Goal: Task Accomplishment & Management: Complete application form

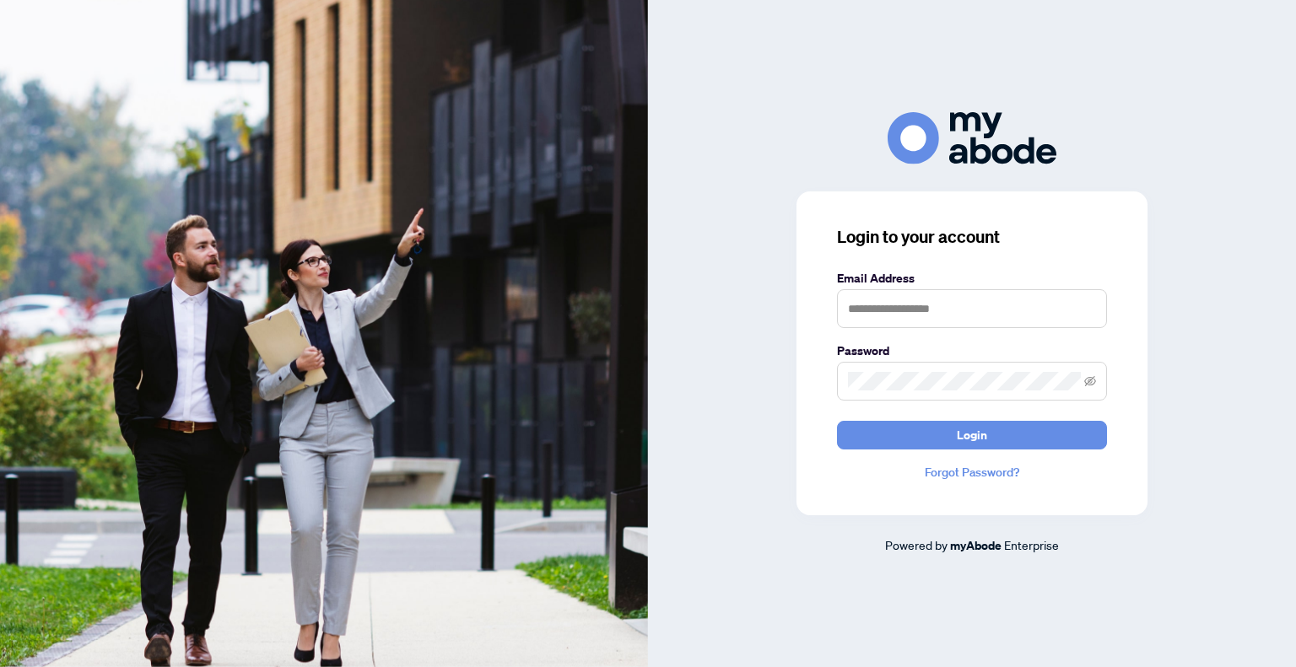
drag, startPoint x: 0, startPoint y: 0, endPoint x: 963, endPoint y: 313, distance: 1012.4
click at [968, 332] on form "Email Address Password Login" at bounding box center [972, 359] width 270 height 181
drag, startPoint x: 957, startPoint y: 305, endPoint x: 957, endPoint y: 314, distance: 9.3
click at [960, 312] on input "text" at bounding box center [972, 308] width 270 height 39
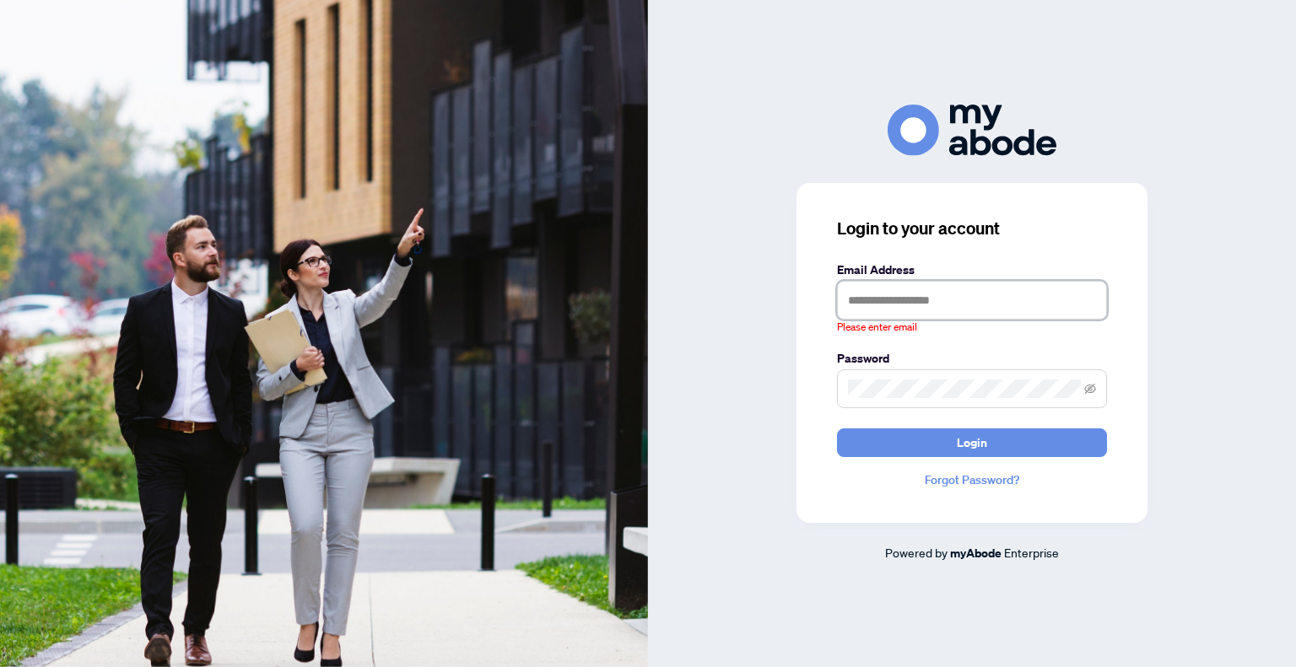
type input "**********"
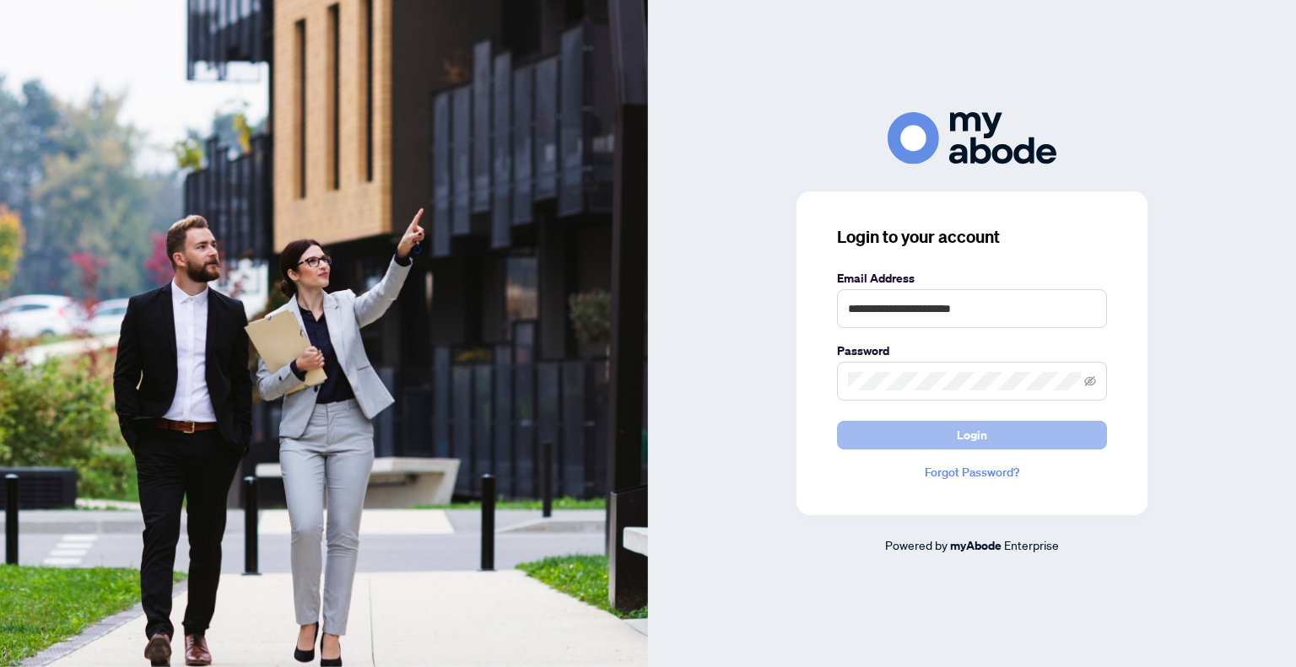
click at [980, 428] on span "Login" at bounding box center [972, 435] width 30 height 27
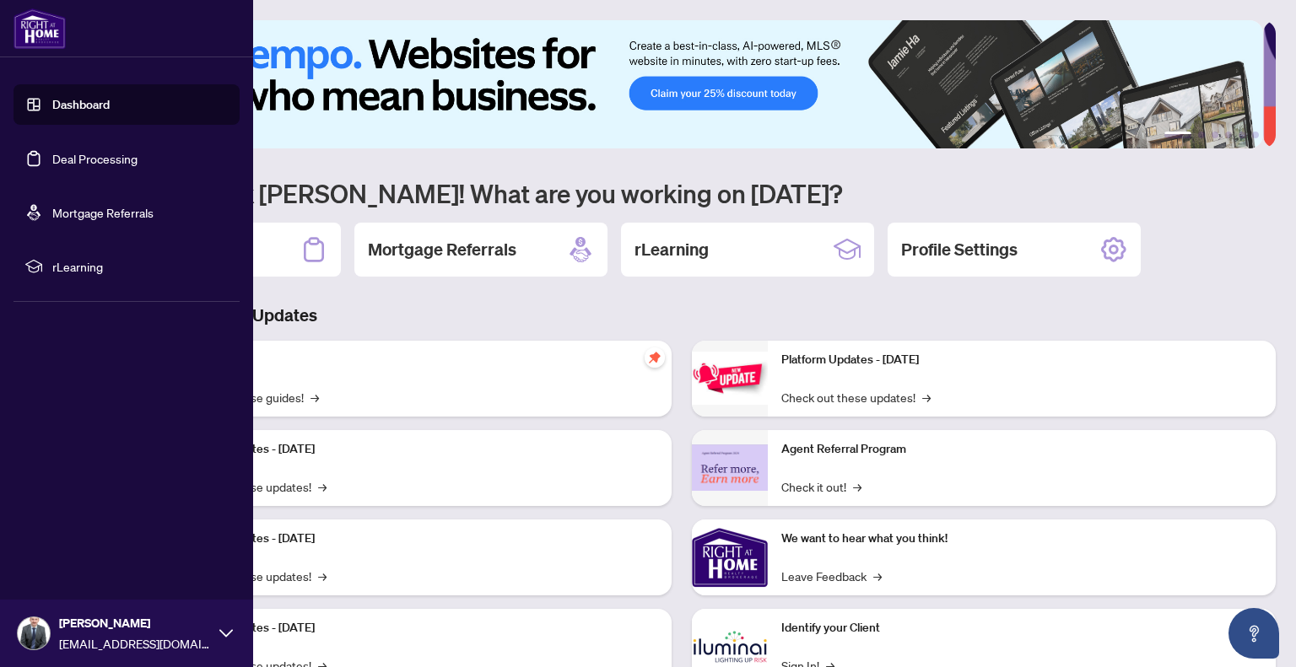
click at [99, 156] on link "Deal Processing" at bounding box center [94, 158] width 85 height 15
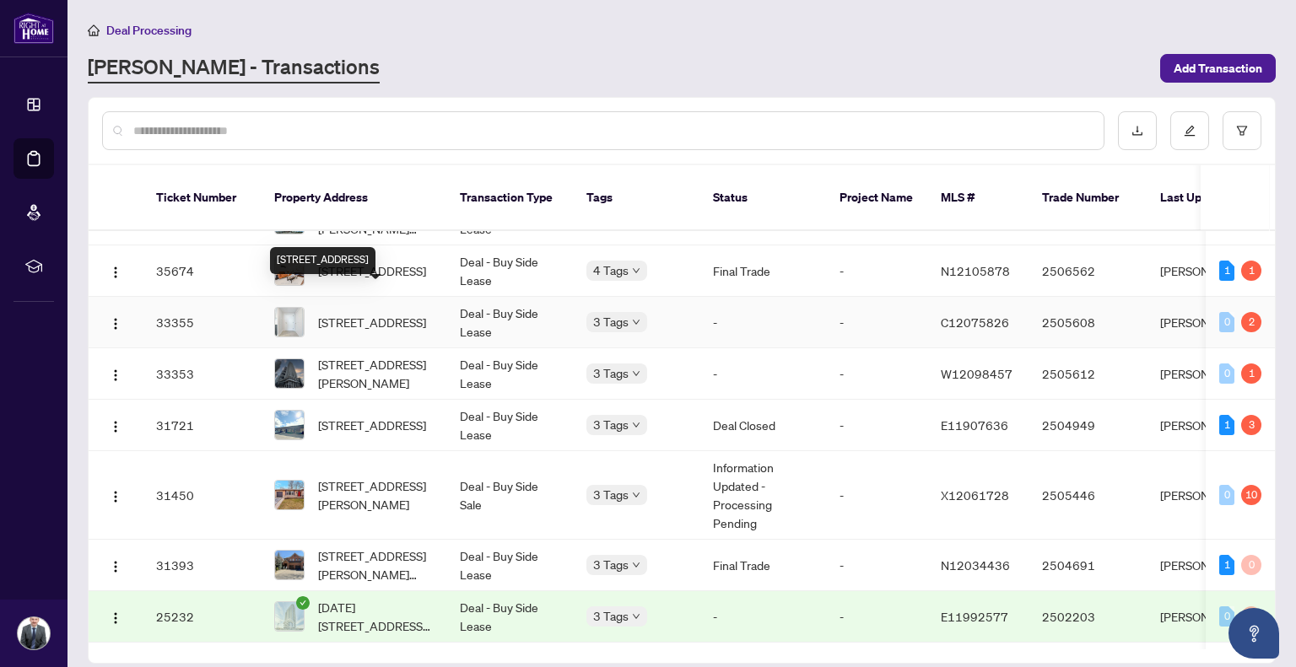
scroll to position [562, 0]
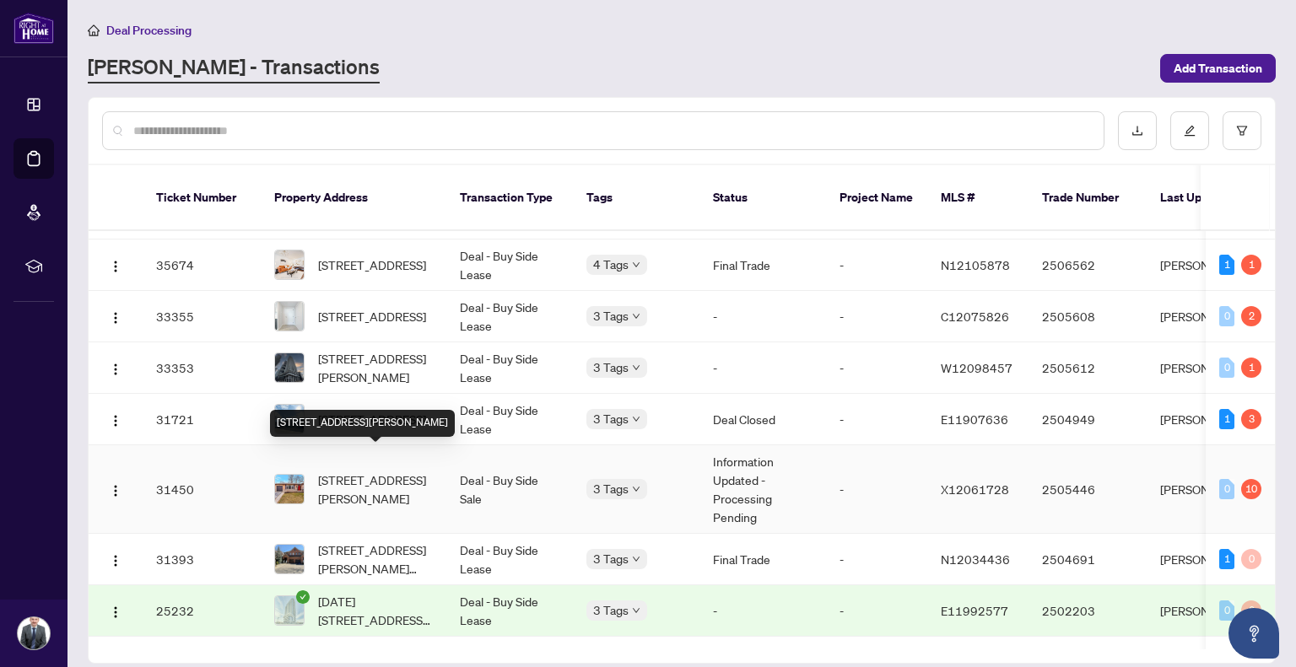
click at [398, 471] on span "[STREET_ADDRESS][PERSON_NAME]" at bounding box center [375, 489] width 115 height 37
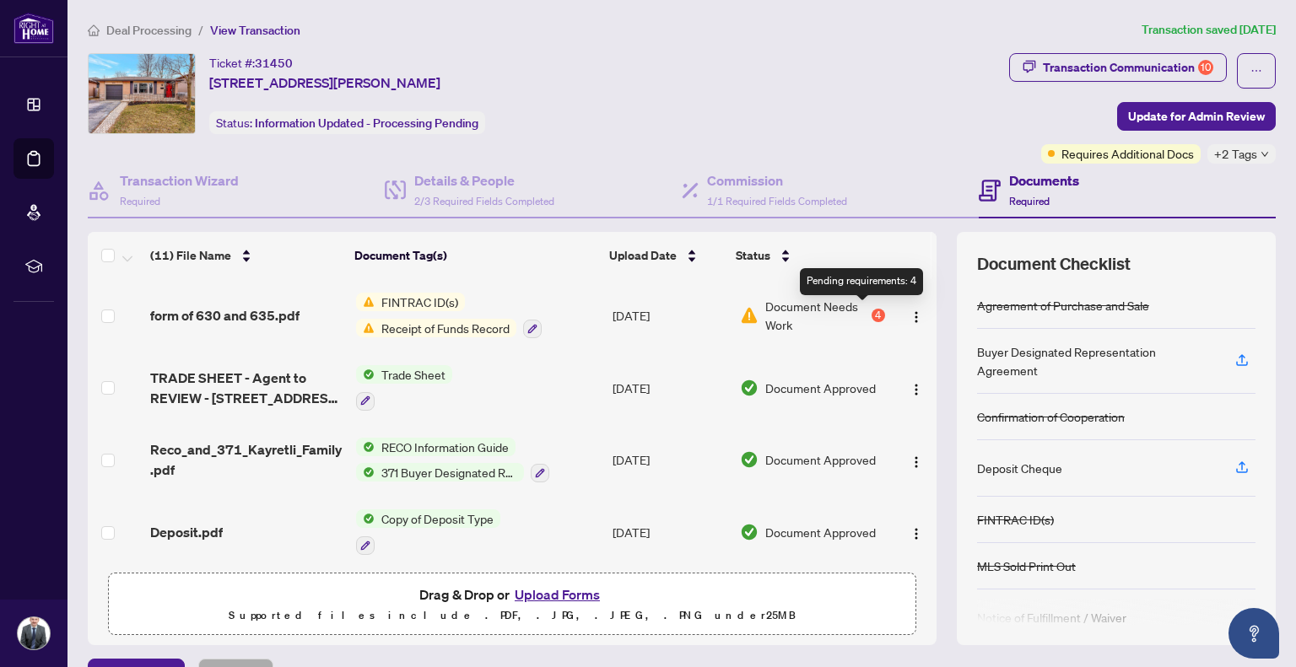
click at [872, 311] on div "4" at bounding box center [879, 316] width 14 height 14
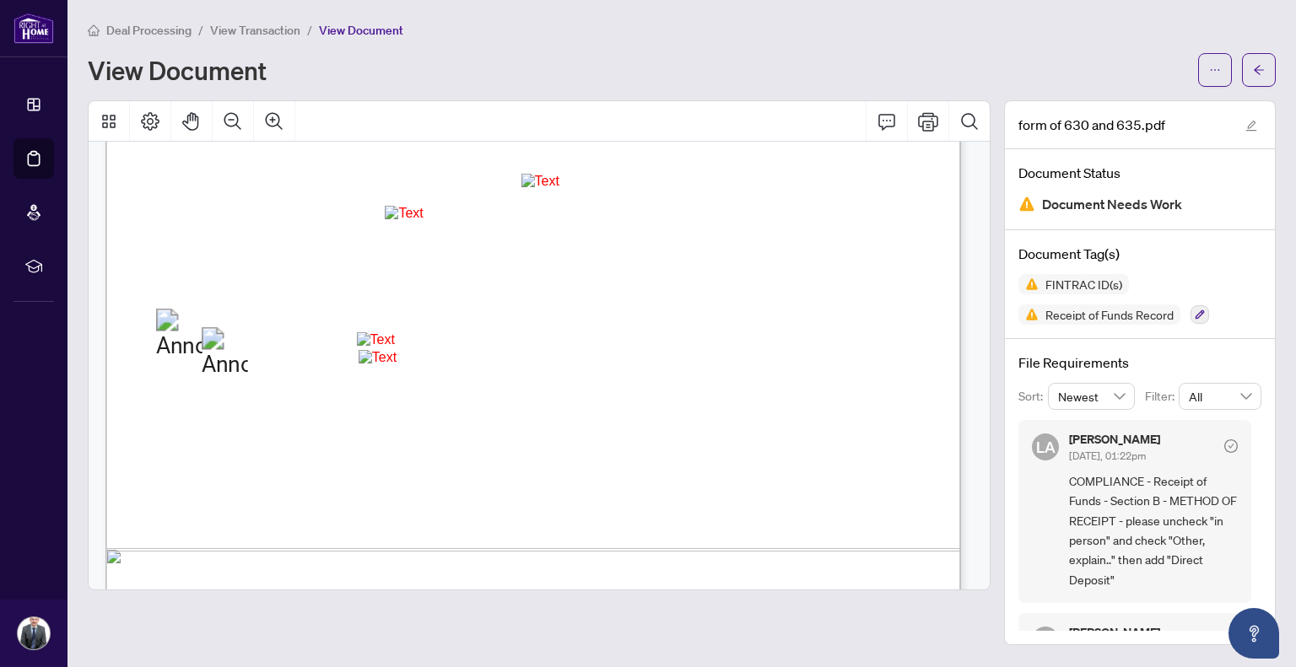
scroll to position [703, 0]
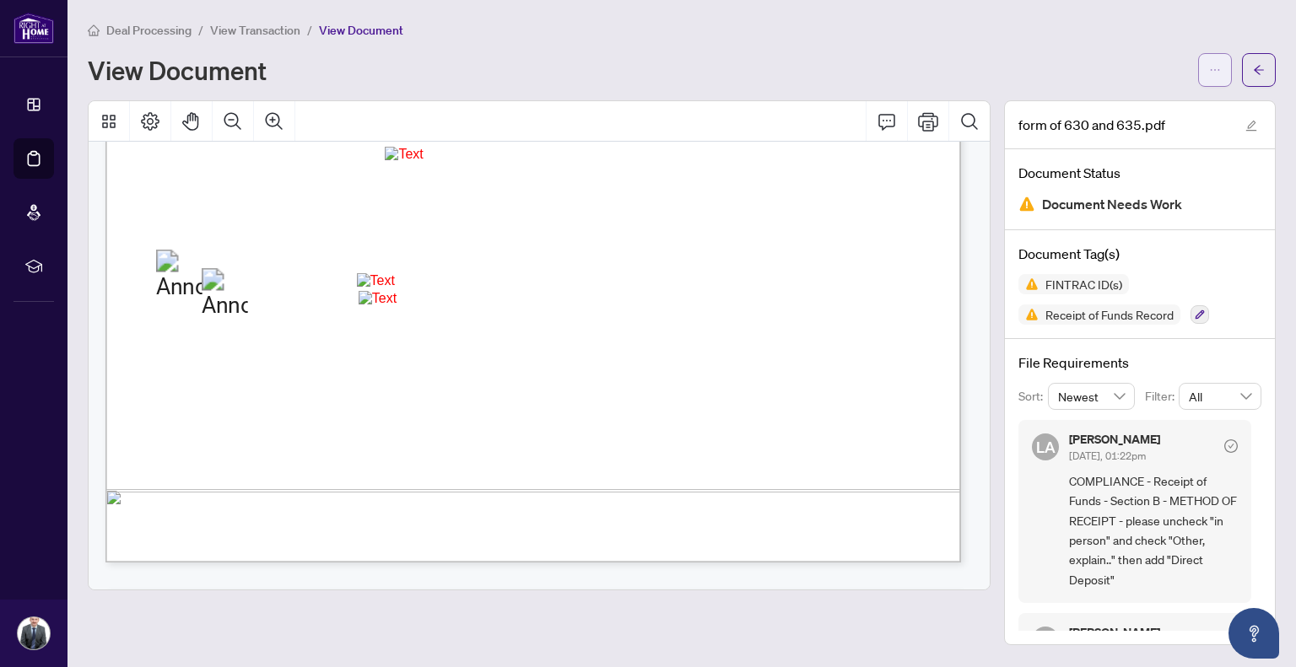
click at [1203, 62] on button "button" at bounding box center [1215, 70] width 34 height 34
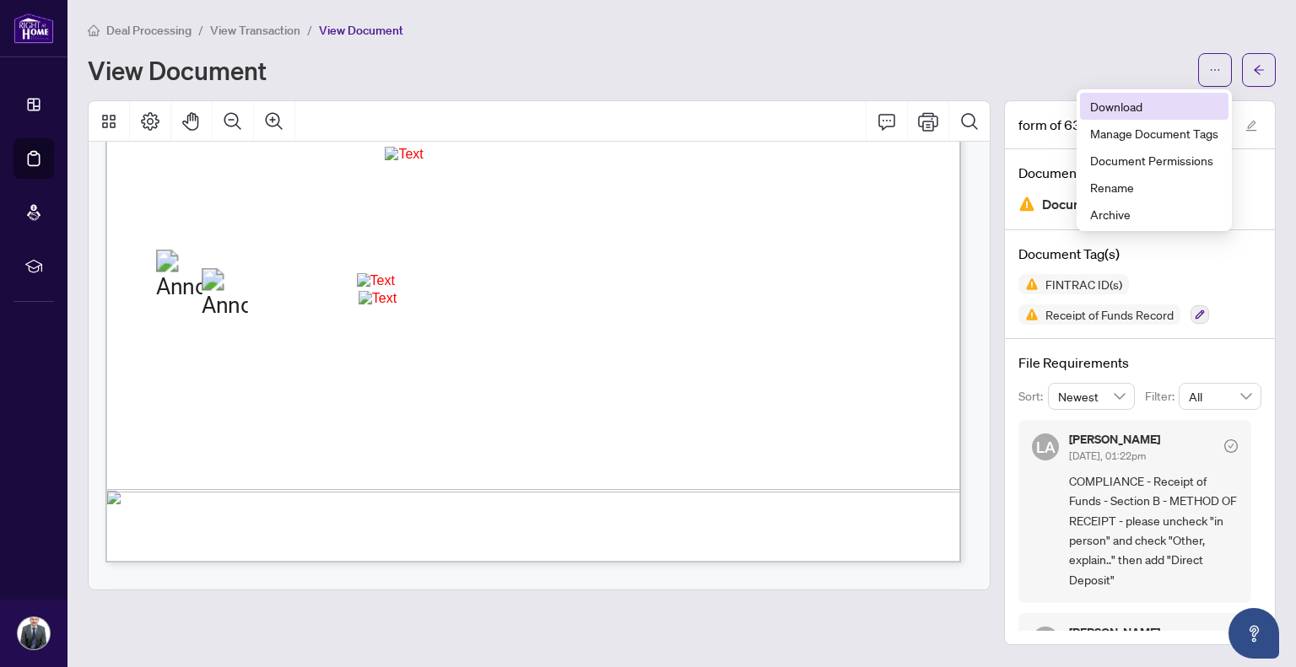
click at [1144, 112] on span "Download" at bounding box center [1154, 106] width 128 height 19
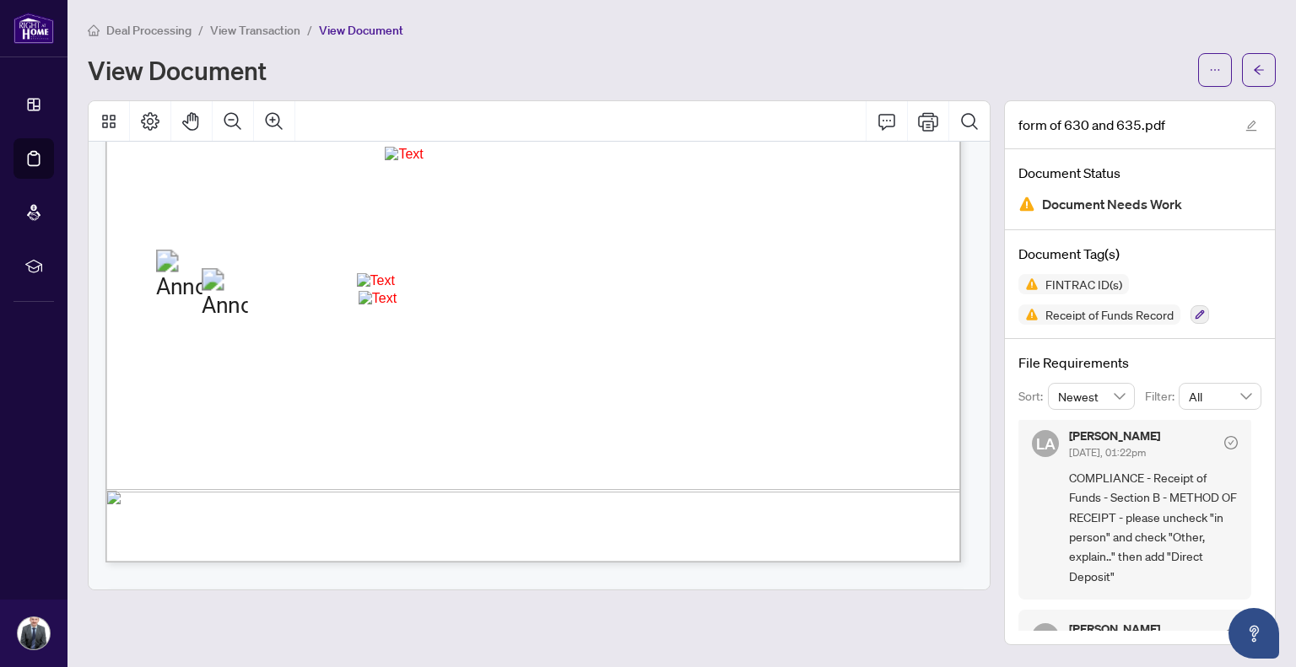
scroll to position [0, 0]
click at [1266, 60] on button "button" at bounding box center [1259, 70] width 34 height 34
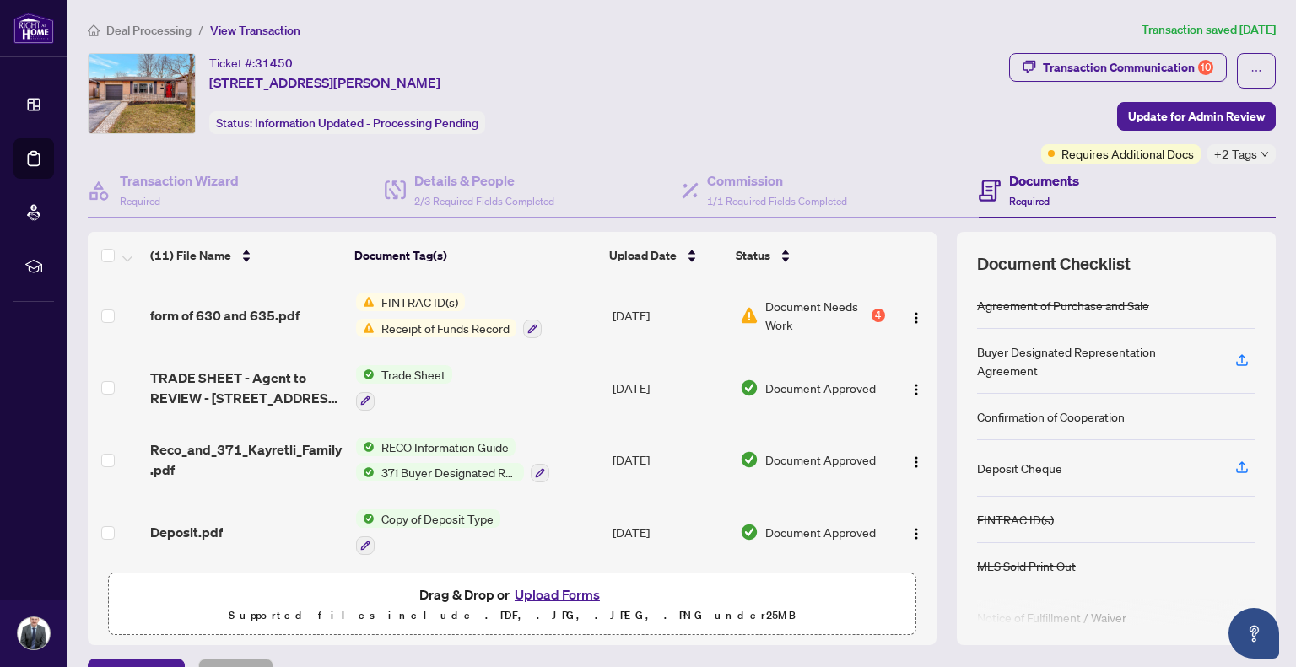
scroll to position [37, 0]
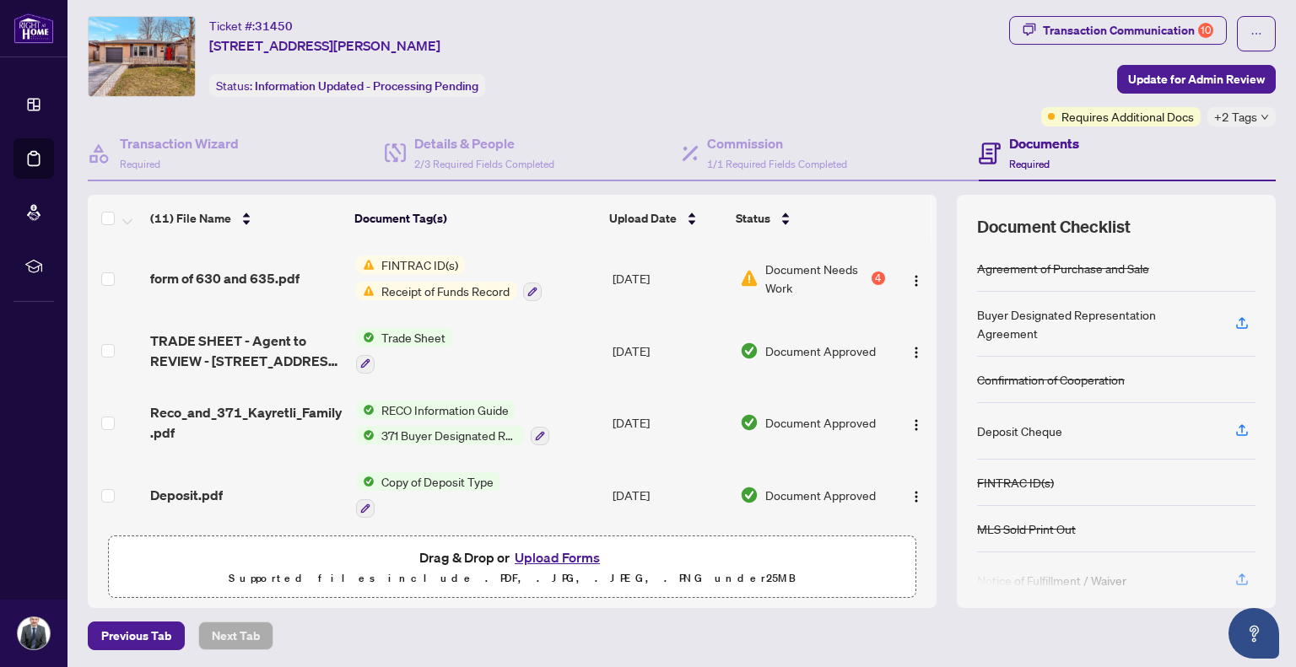
click at [543, 552] on button "Upload Forms" at bounding box center [557, 558] width 95 height 22
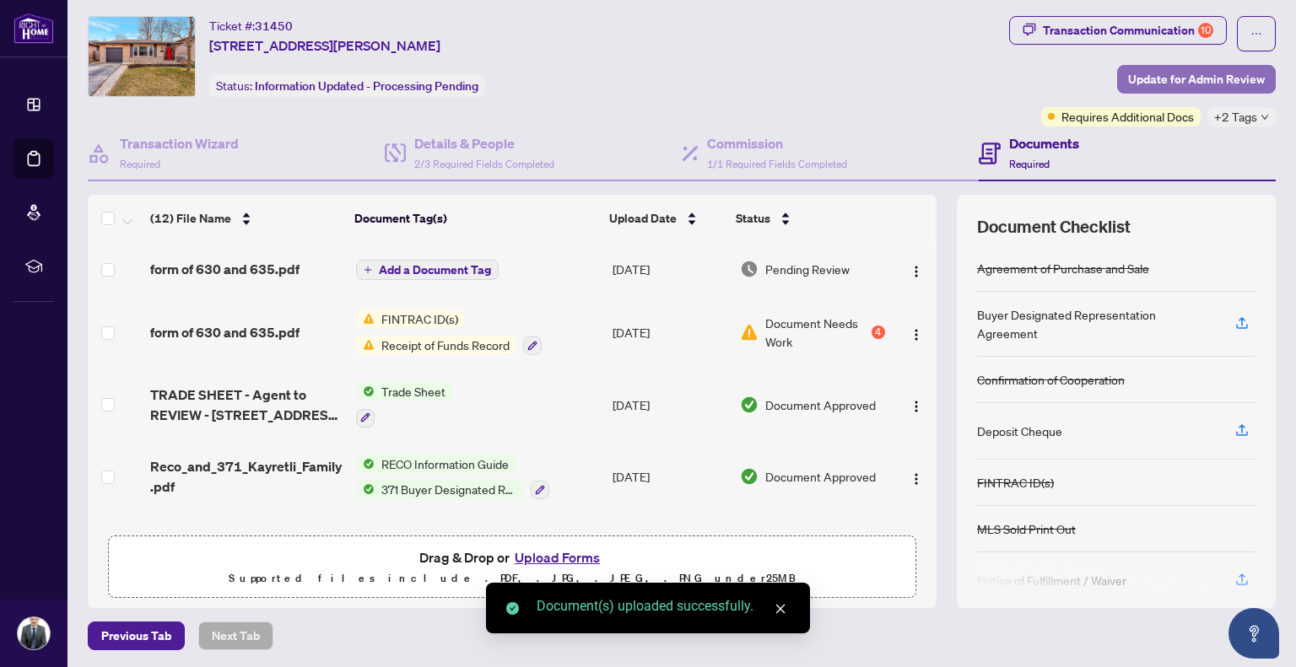
click at [1181, 84] on span "Update for Admin Review" at bounding box center [1196, 79] width 137 height 27
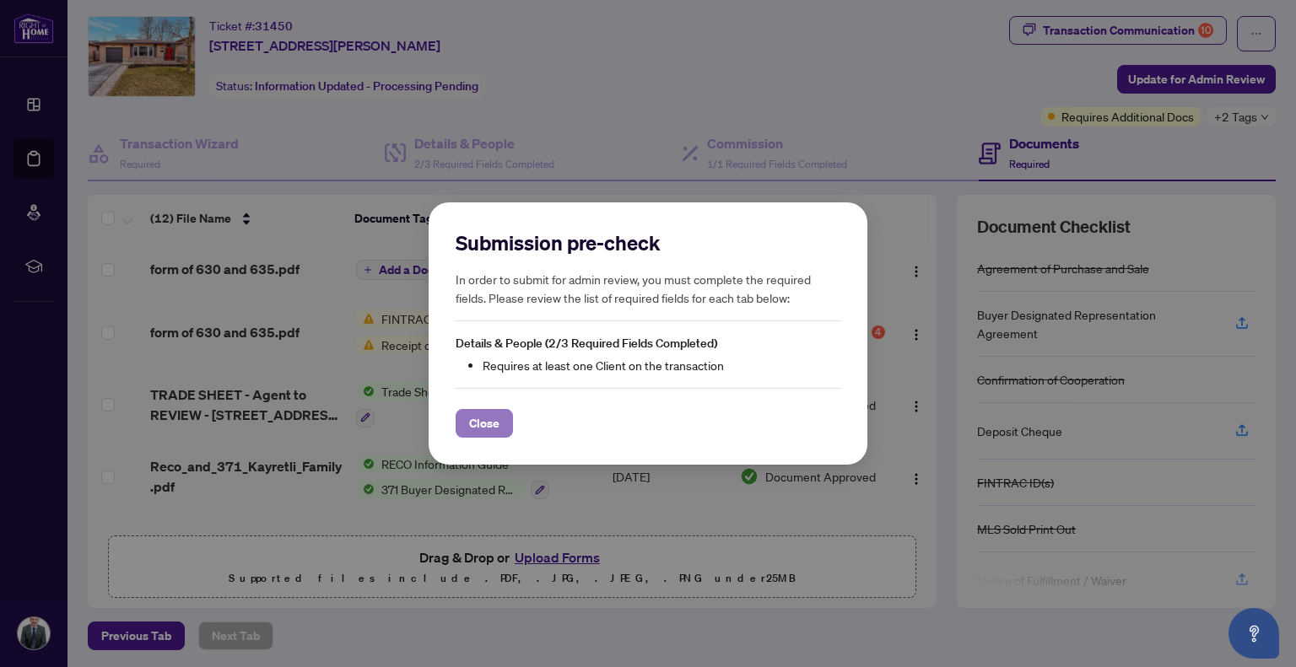
click at [473, 424] on span "Close" at bounding box center [484, 423] width 30 height 27
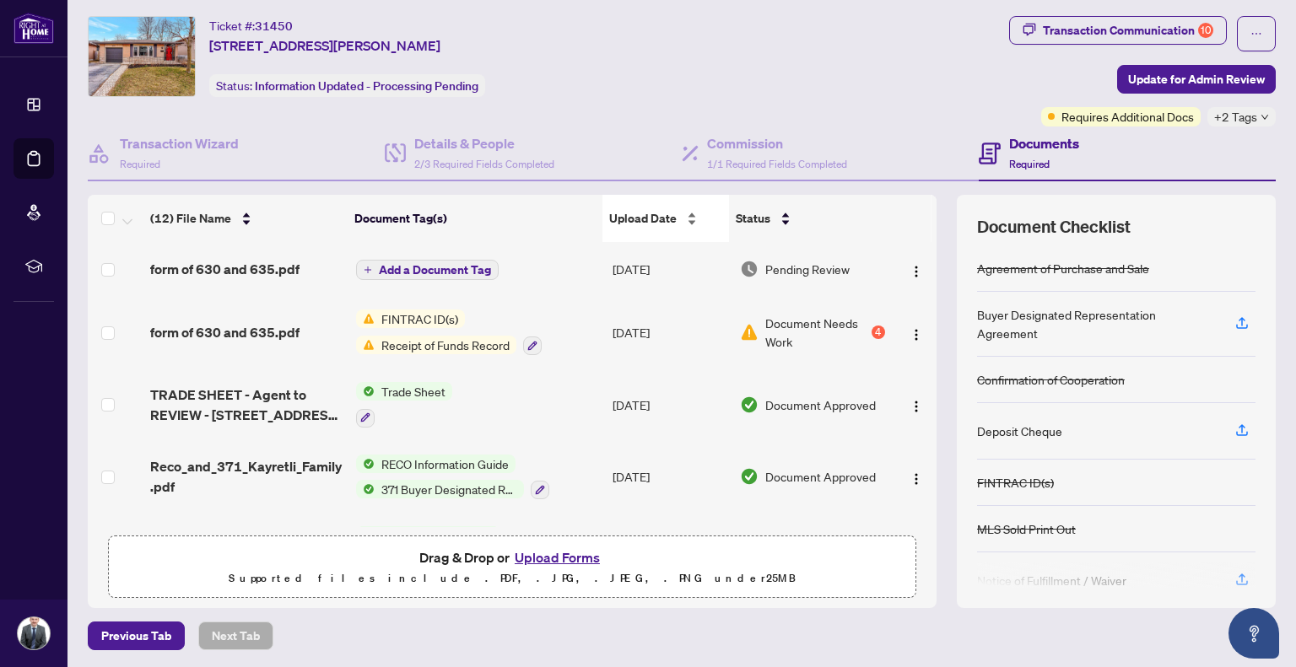
scroll to position [0, 0]
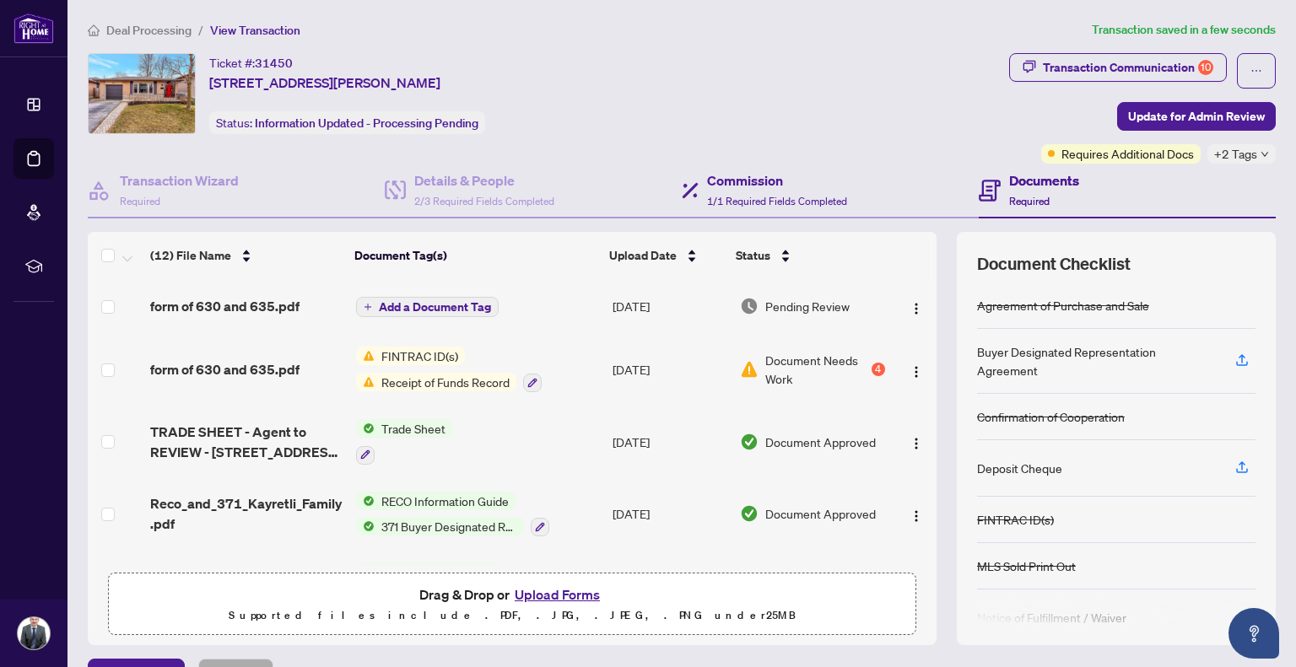
click at [754, 211] on div "Commission 1/1 Required Fields Completed" at bounding box center [830, 191] width 297 height 55
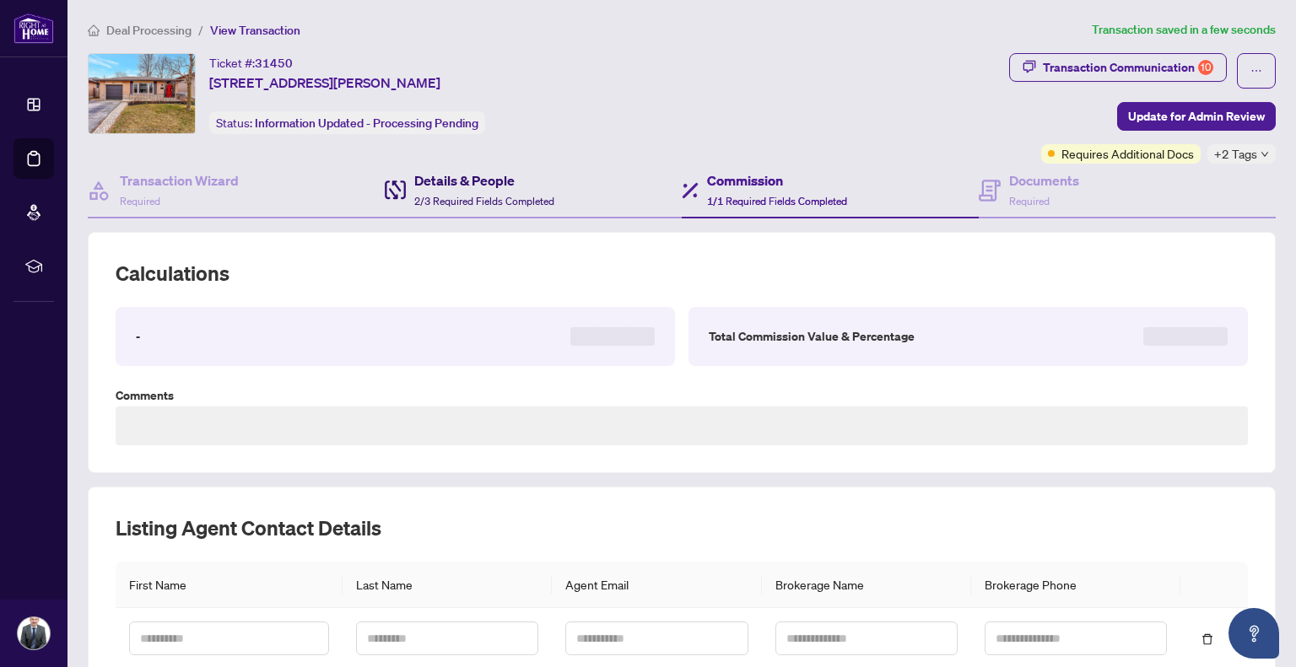
click at [520, 186] on h4 "Details & People" at bounding box center [484, 180] width 140 height 20
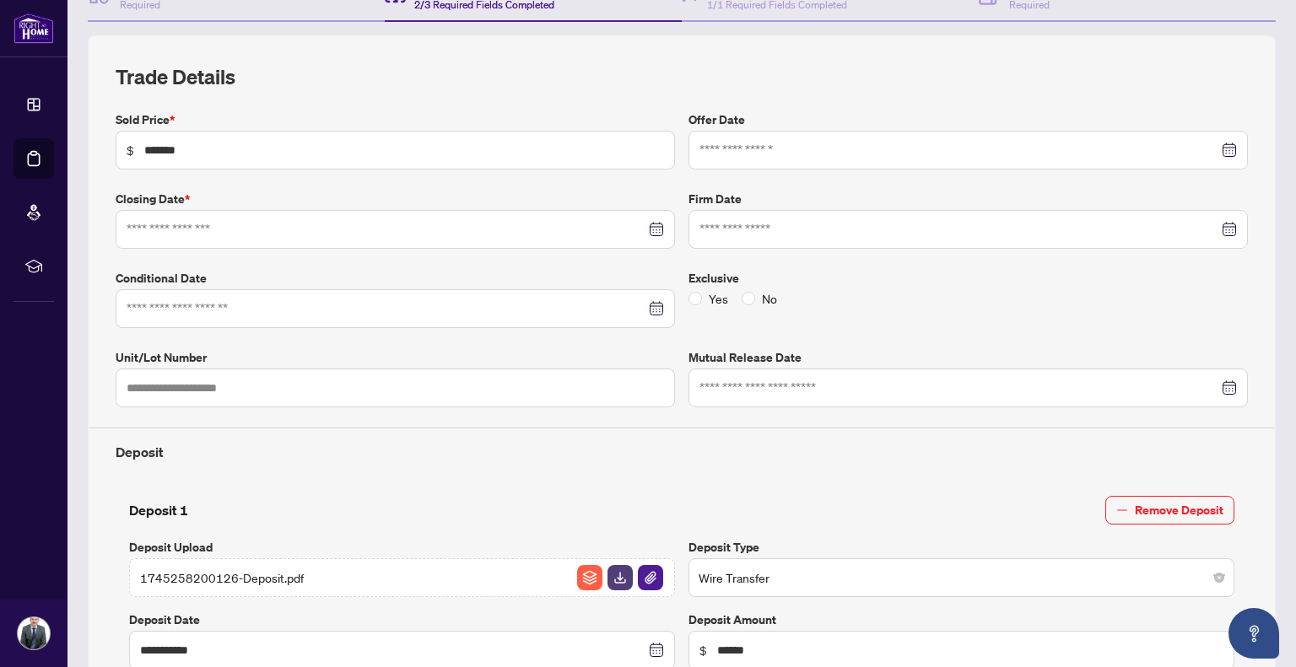
type input "**********"
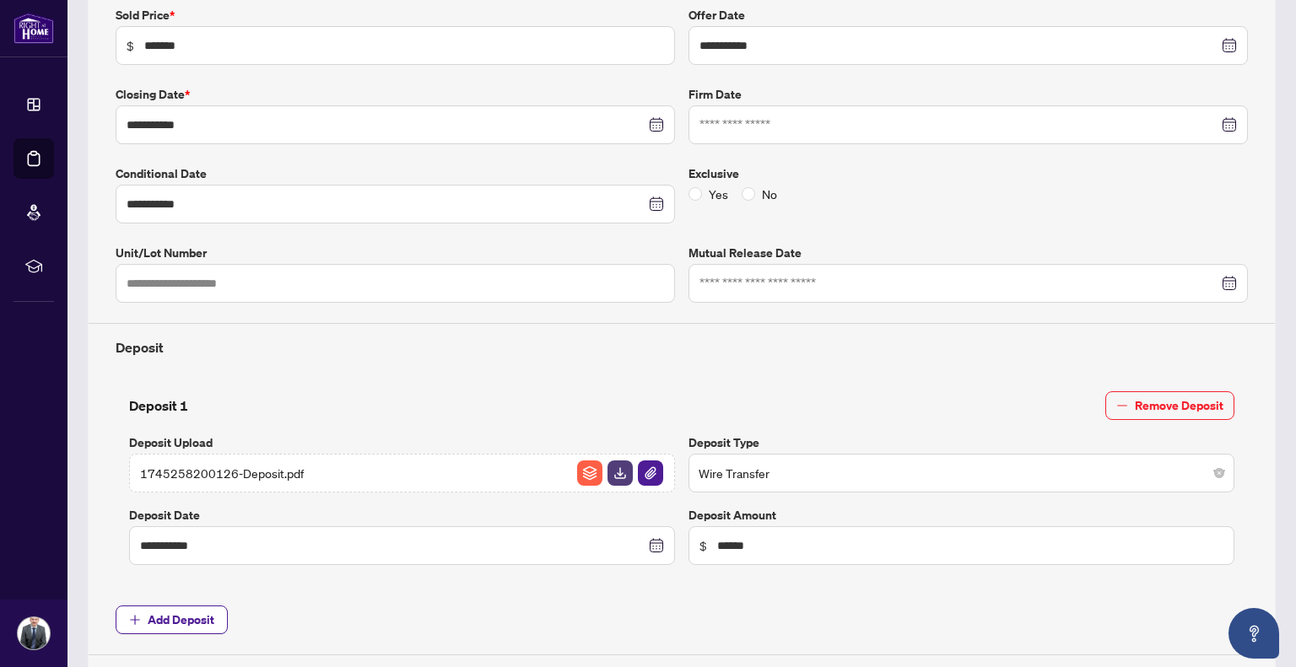
scroll to position [309, 0]
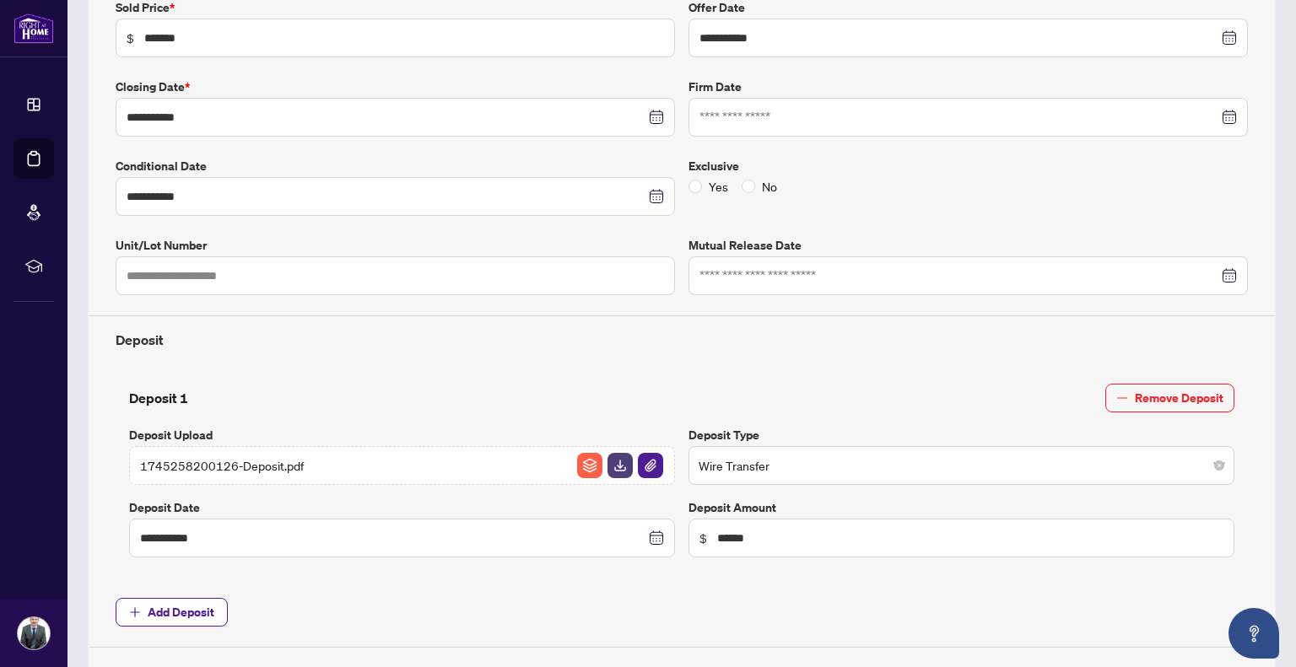
click at [204, 458] on span "1745258200126-Deposit.pdf" at bounding box center [222, 465] width 164 height 19
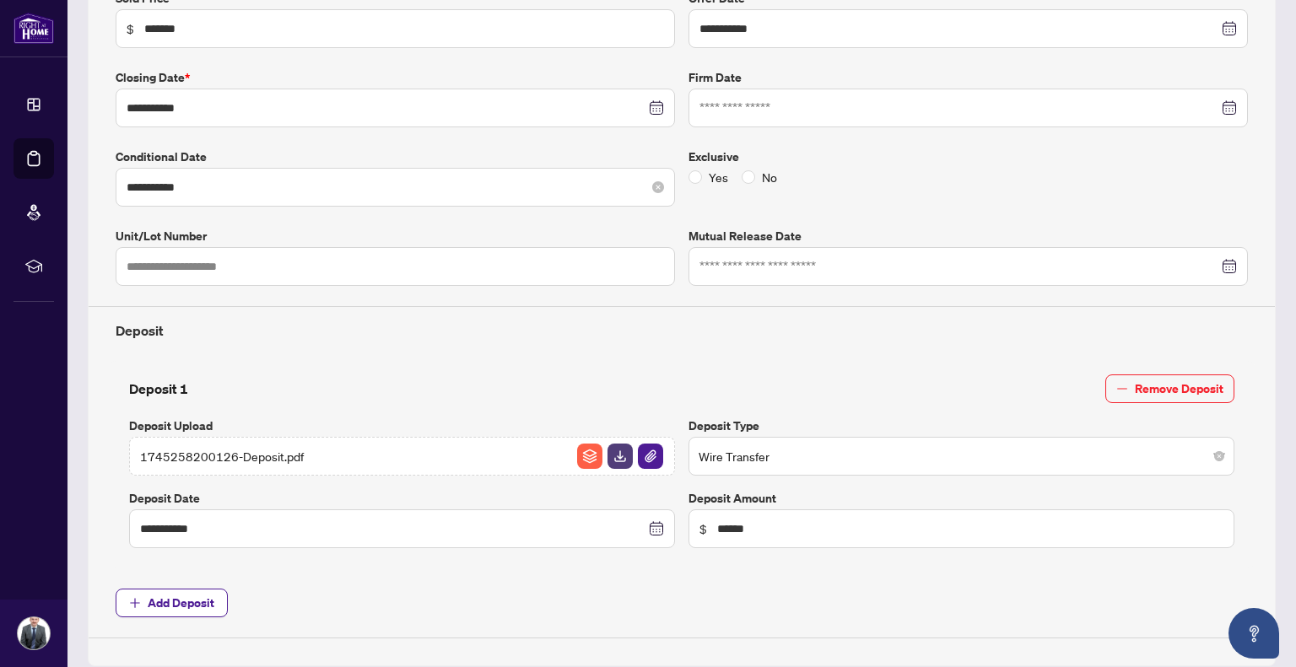
scroll to position [338, 0]
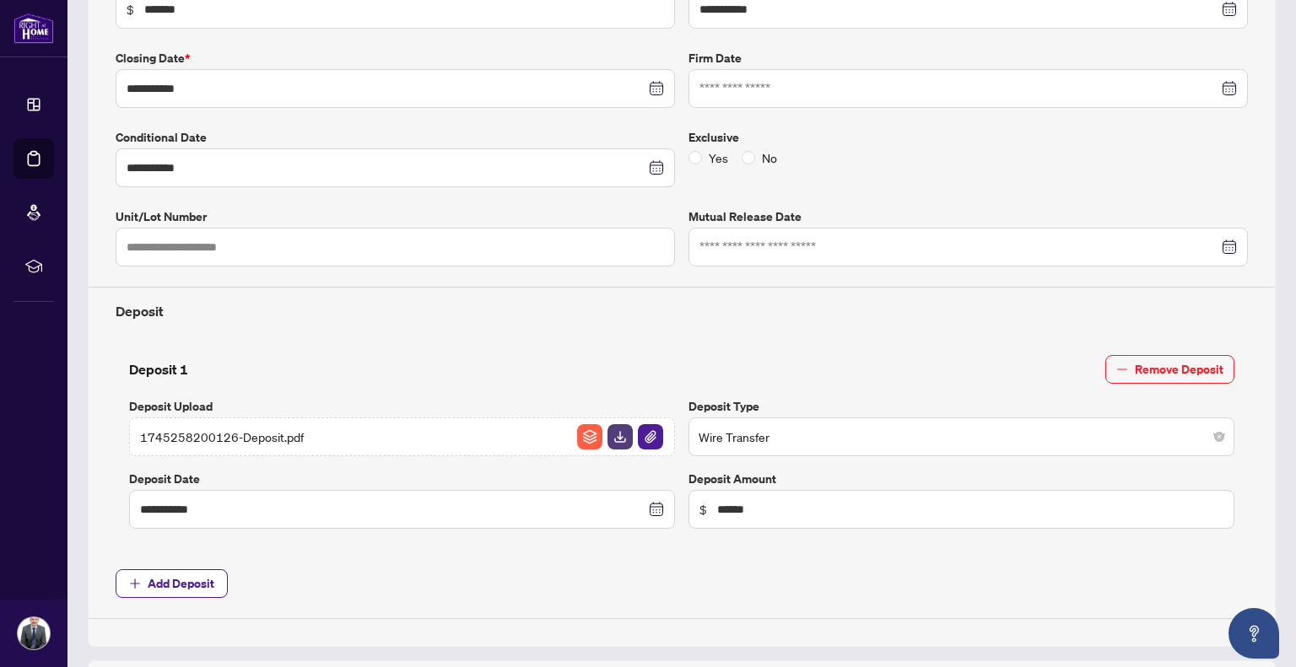
click at [373, 436] on div "1745258200126-Deposit.pdf" at bounding box center [402, 437] width 546 height 39
click at [318, 438] on div "1745258200126-Deposit.pdf" at bounding box center [402, 437] width 546 height 39
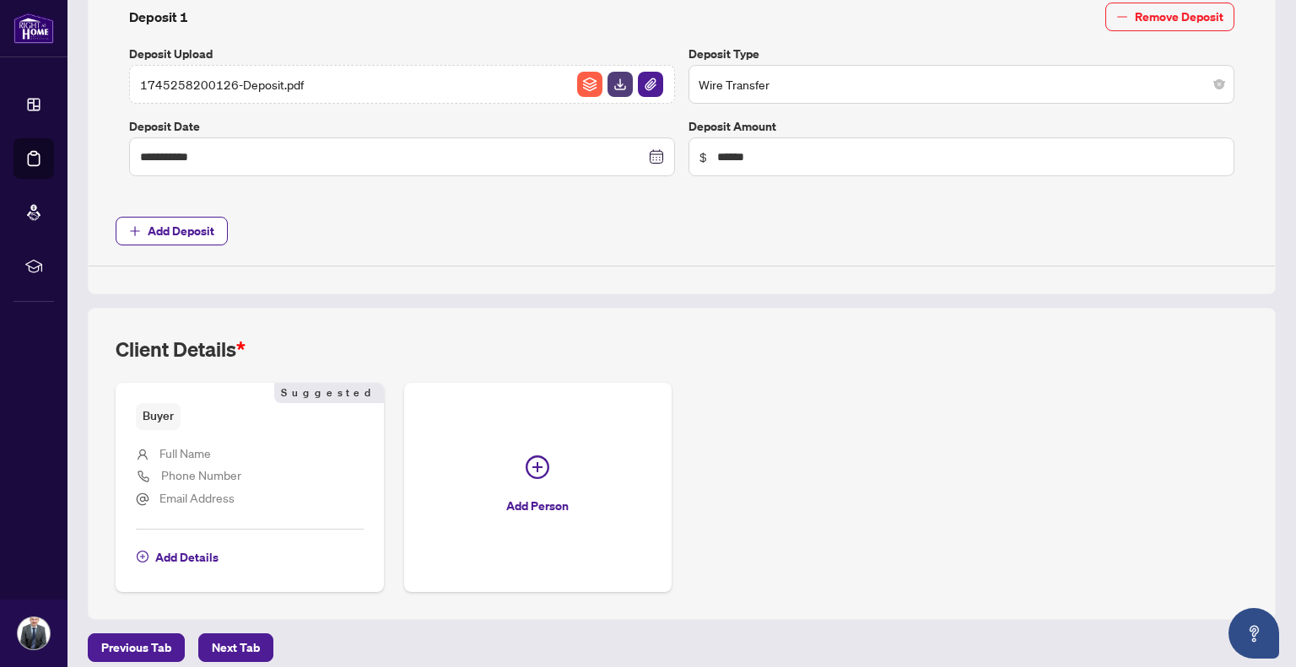
scroll to position [699, 0]
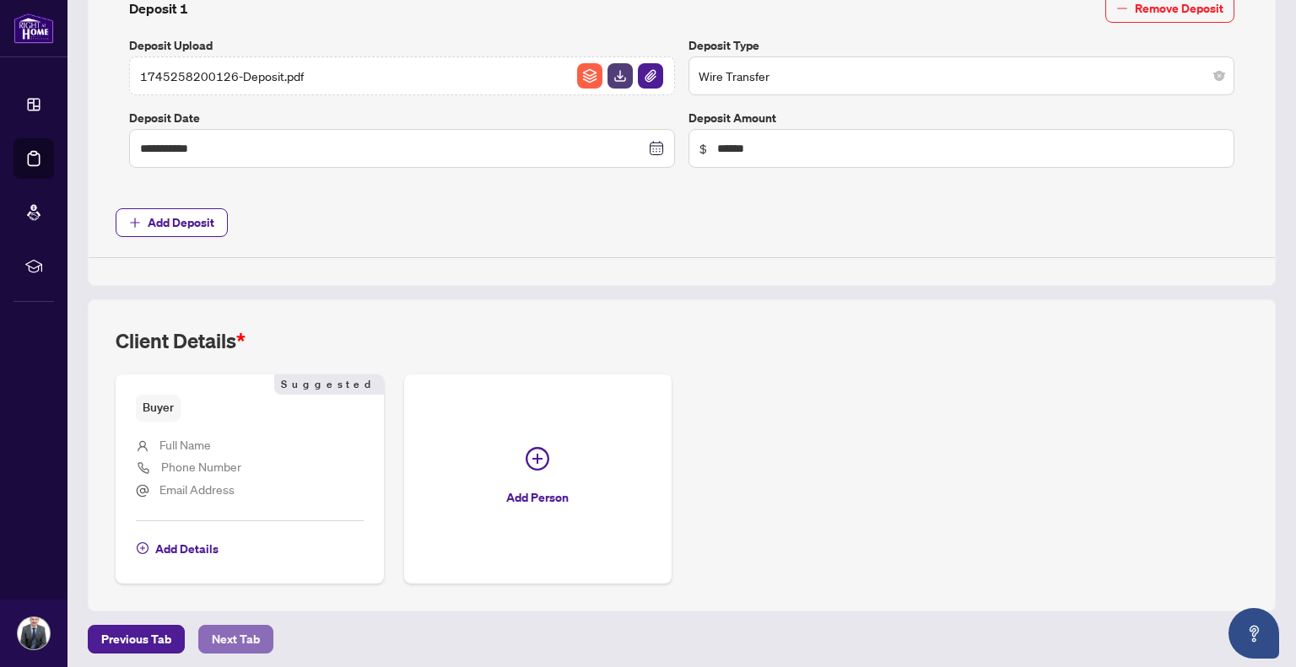
click at [249, 626] on span "Next Tab" at bounding box center [236, 639] width 48 height 27
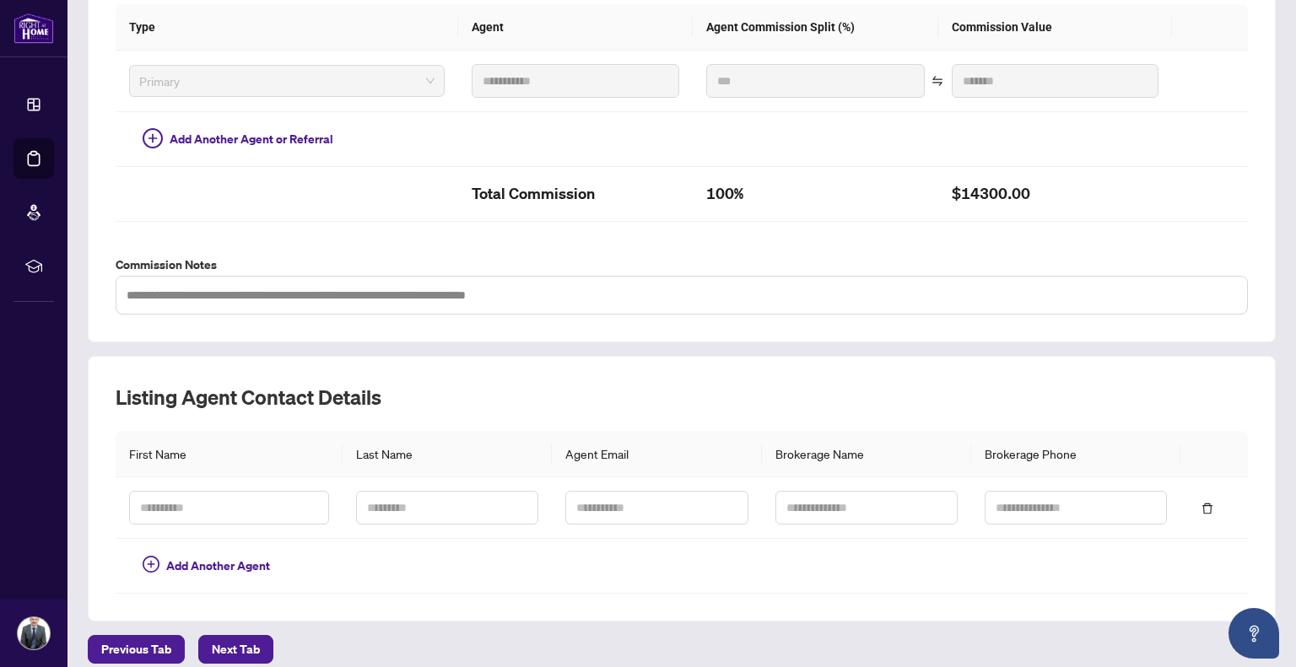
scroll to position [442, 0]
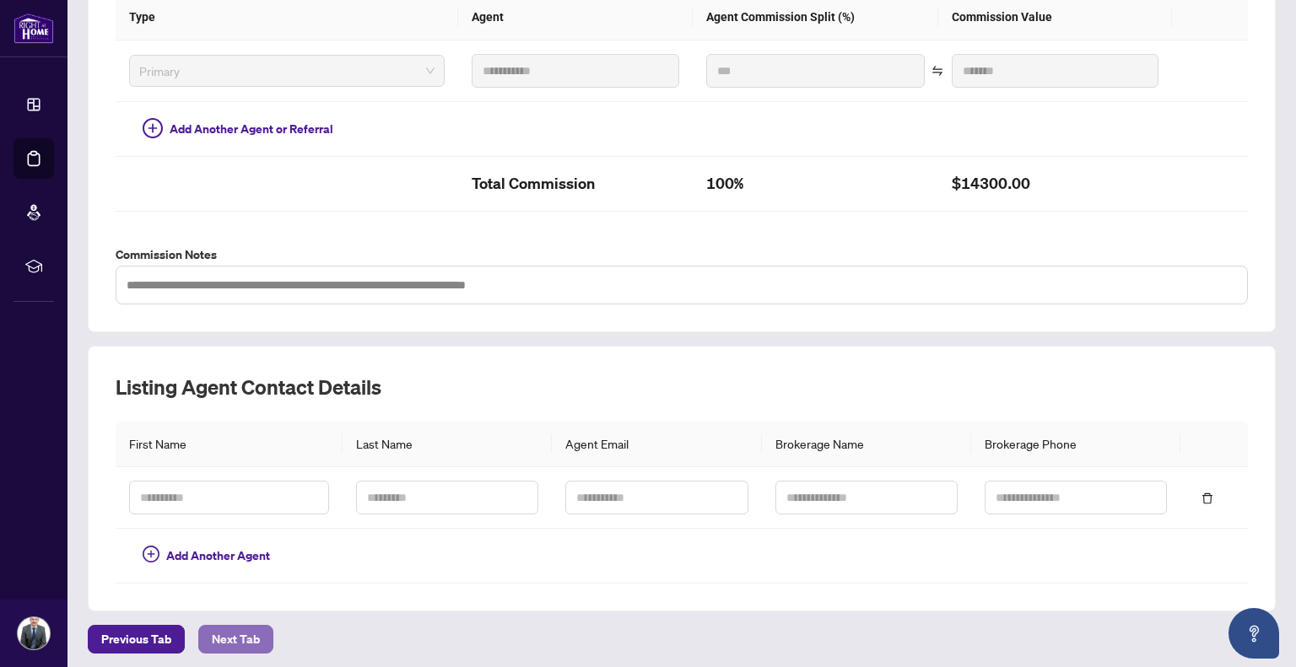
click at [214, 627] on span "Next Tab" at bounding box center [236, 639] width 48 height 27
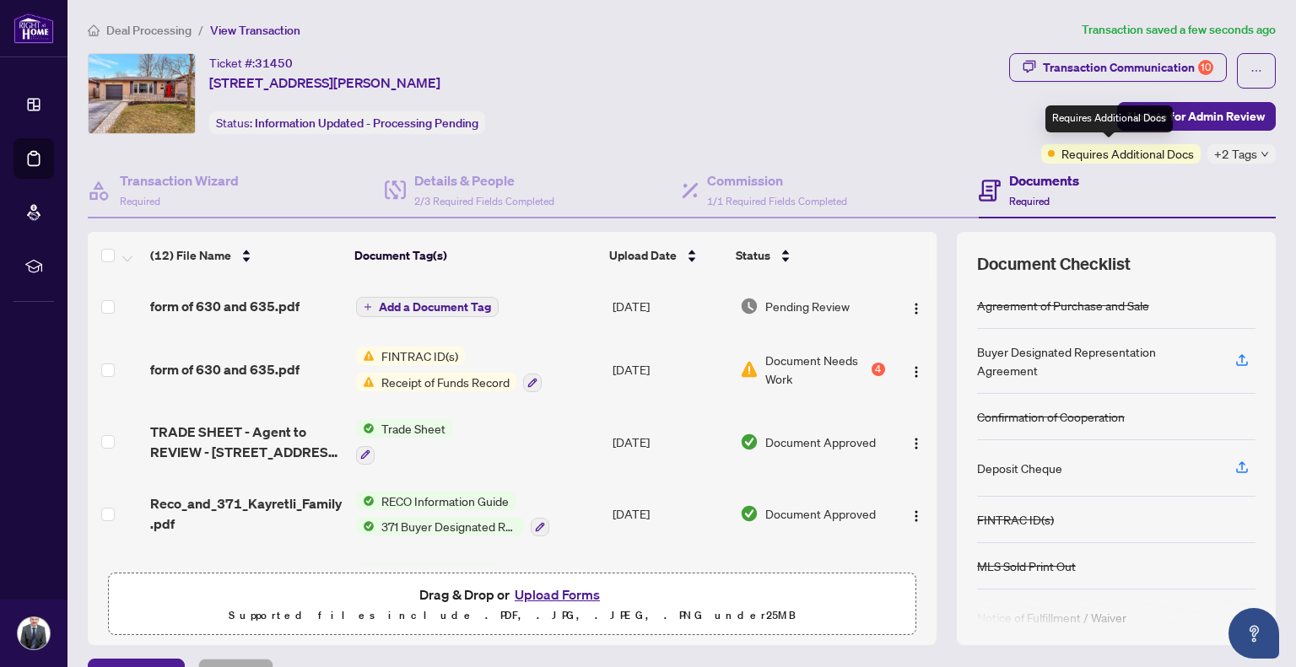
click at [1161, 119] on div "Requires Additional Docs" at bounding box center [1108, 118] width 127 height 27
click at [1227, 110] on span "Update for Admin Review" at bounding box center [1196, 116] width 137 height 27
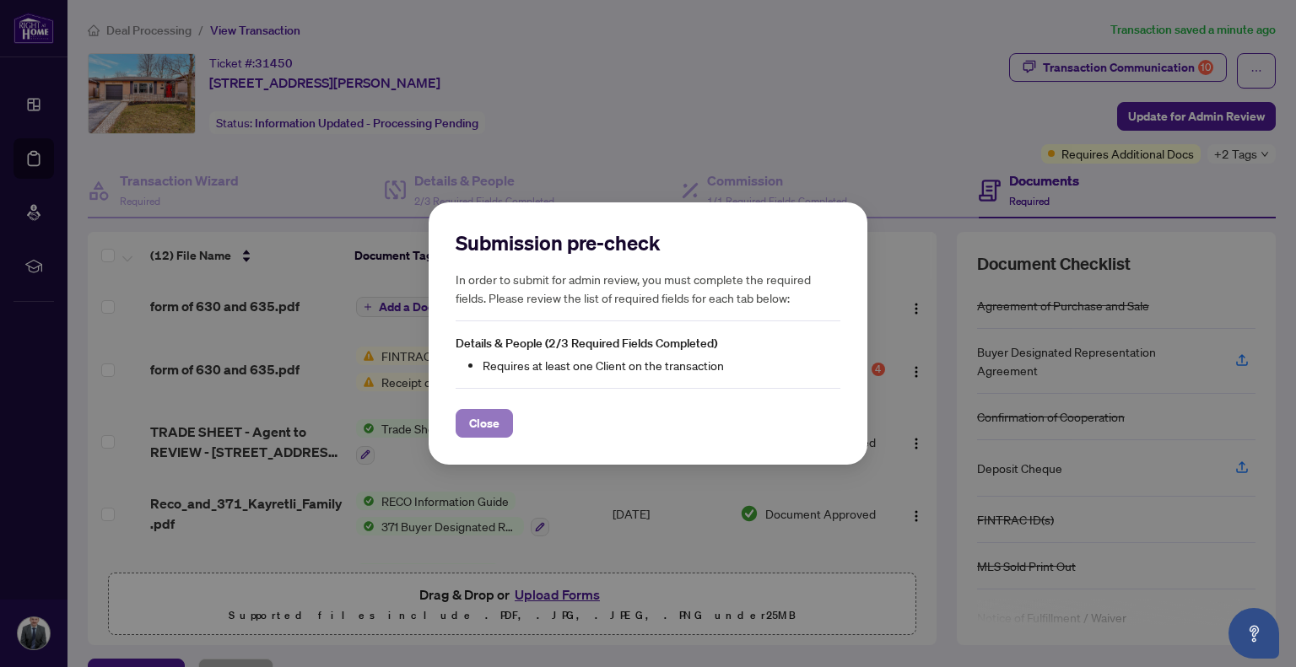
click at [485, 423] on span "Close" at bounding box center [484, 423] width 30 height 27
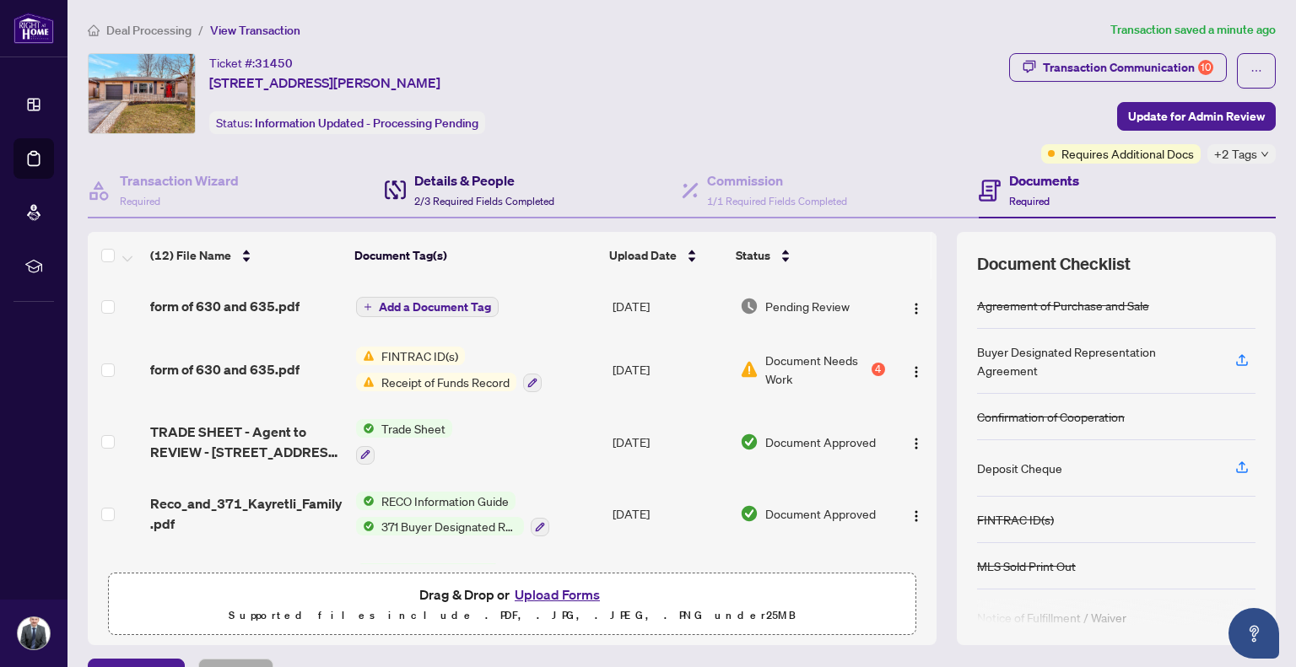
click at [445, 205] on span "2/3 Required Fields Completed" at bounding box center [484, 201] width 140 height 13
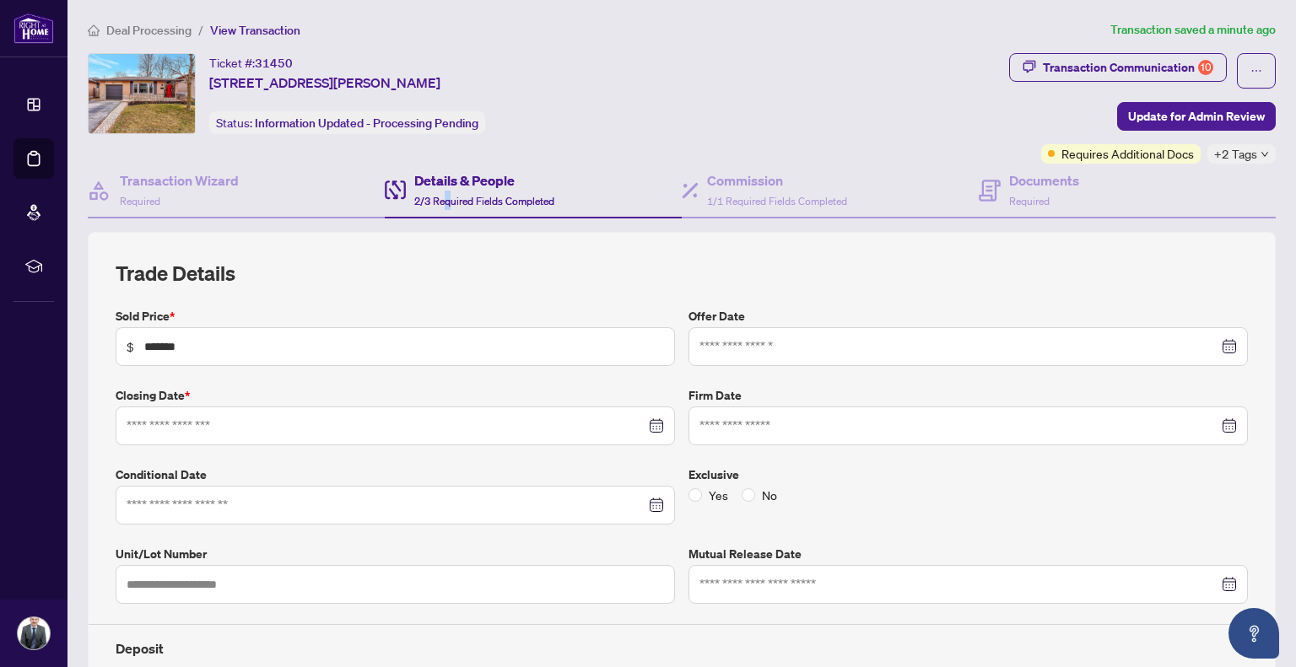
type input "**********"
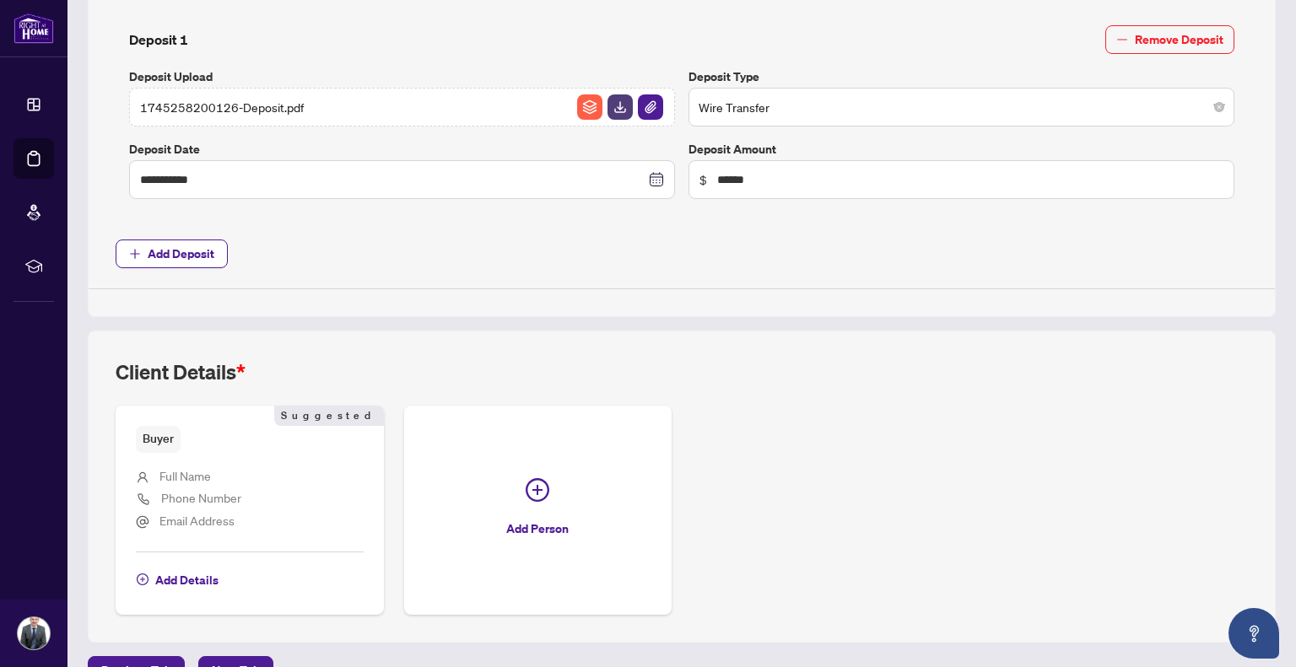
scroll to position [699, 0]
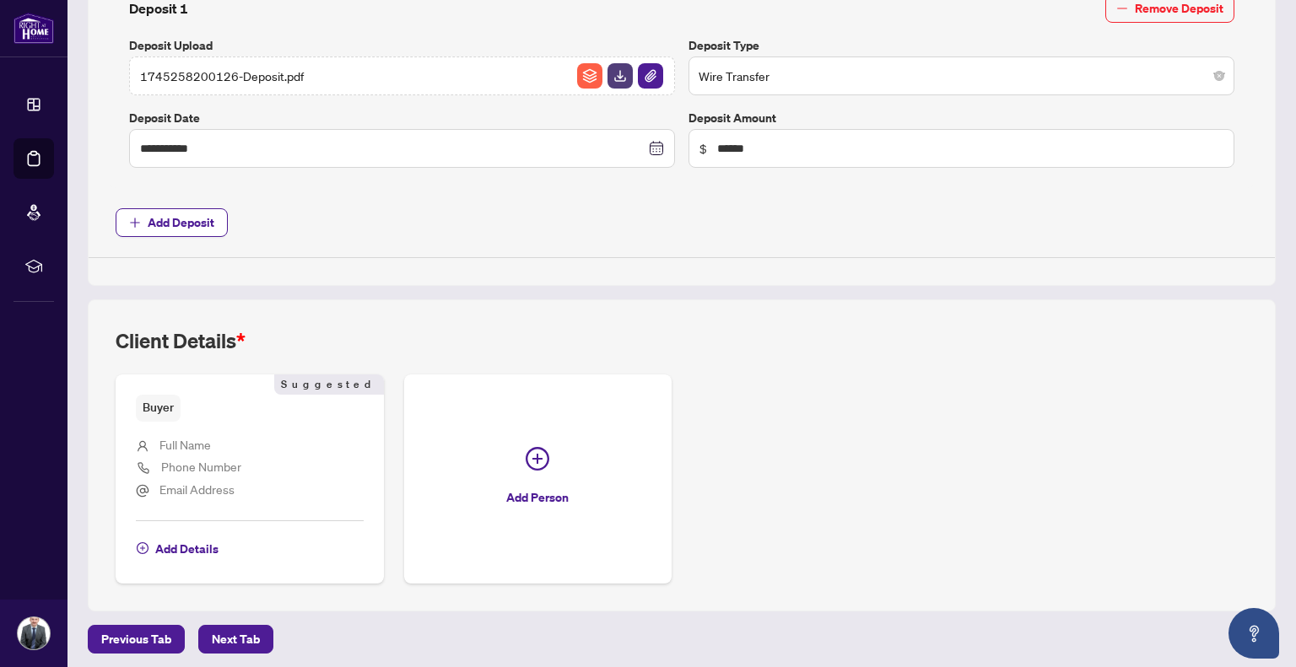
click at [200, 405] on div "Buyer Suggested" at bounding box center [250, 408] width 228 height 26
click at [197, 444] on span "Full Name" at bounding box center [184, 444] width 51 height 15
click at [170, 539] on span "Add Details" at bounding box center [186, 549] width 63 height 27
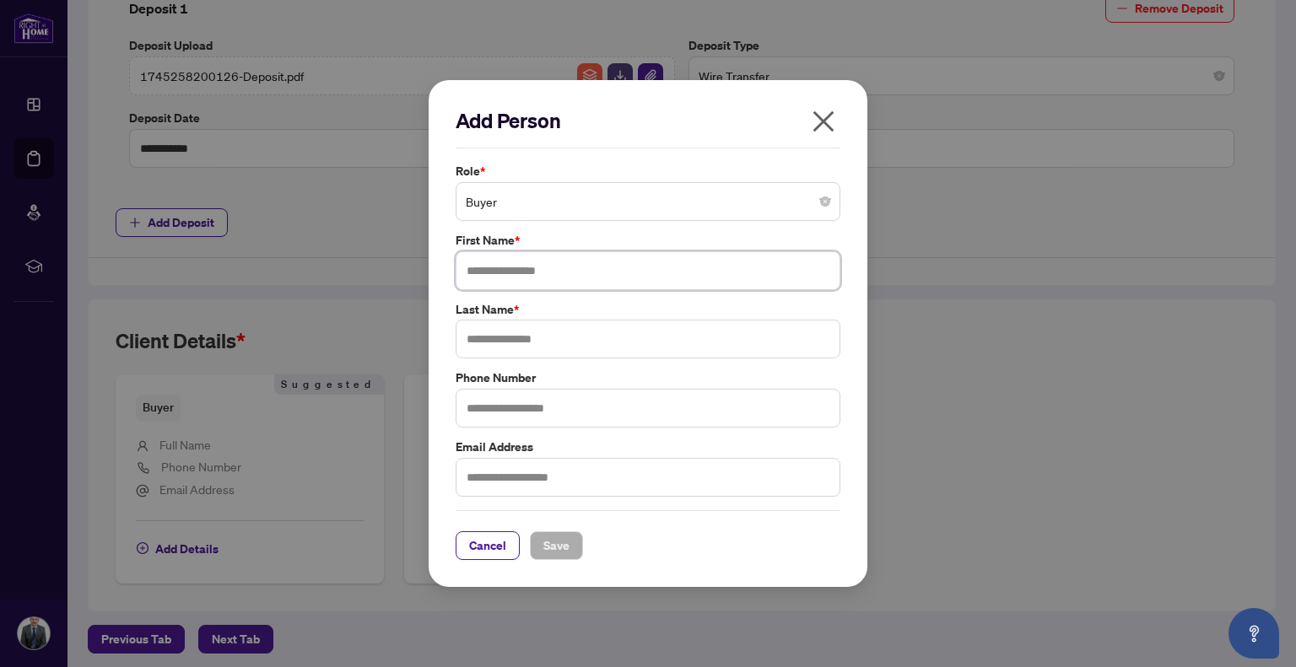
click at [553, 273] on input "text" at bounding box center [648, 270] width 385 height 39
click at [628, 216] on span "Buyer" at bounding box center [648, 202] width 365 height 32
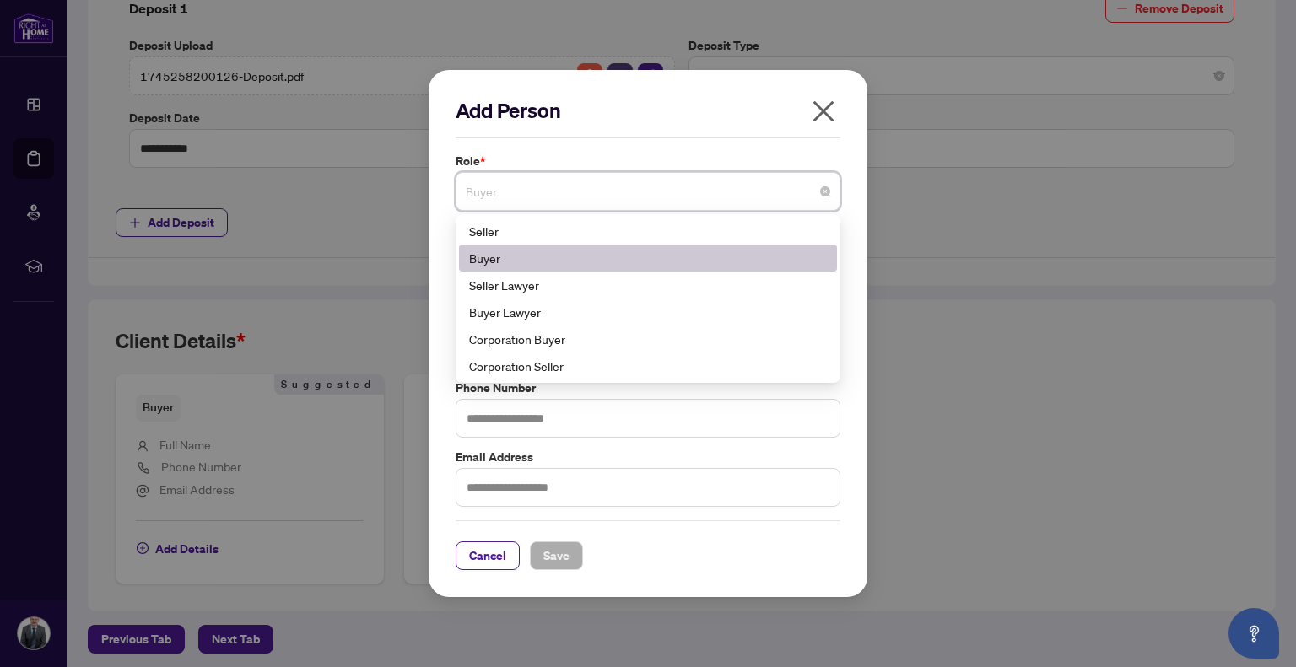
click at [530, 255] on div "Buyer" at bounding box center [648, 258] width 358 height 19
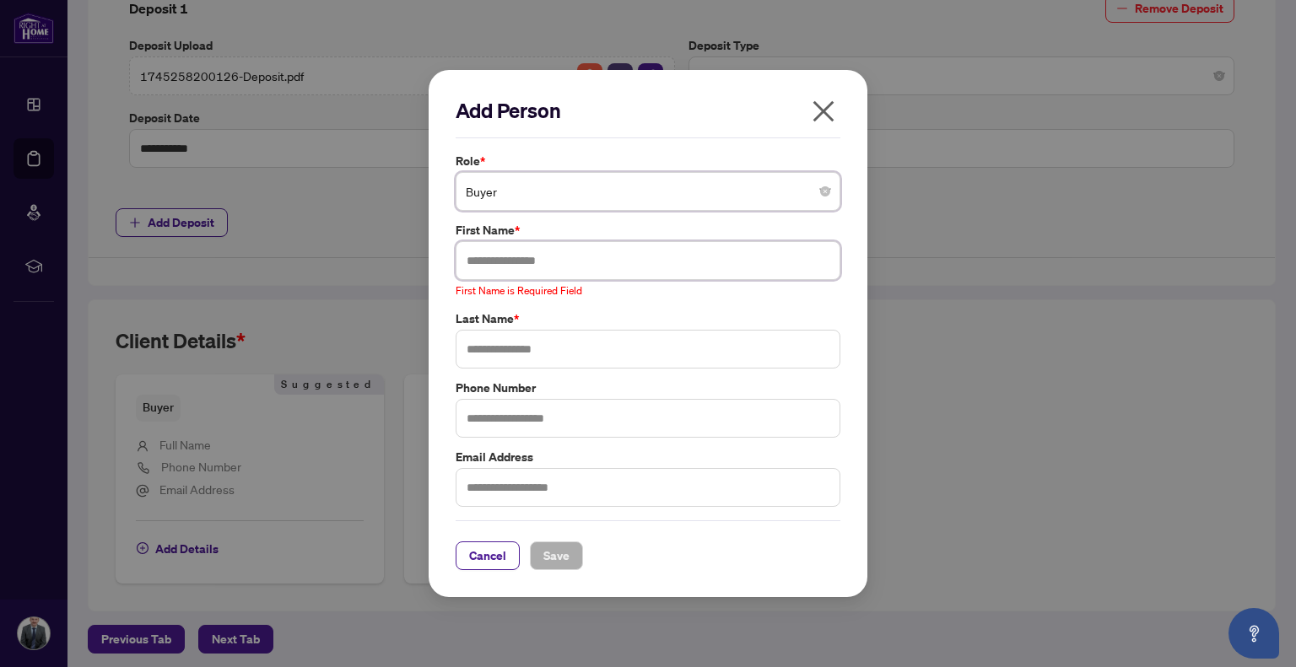
click at [533, 254] on input "text" at bounding box center [648, 260] width 385 height 39
type input "*"
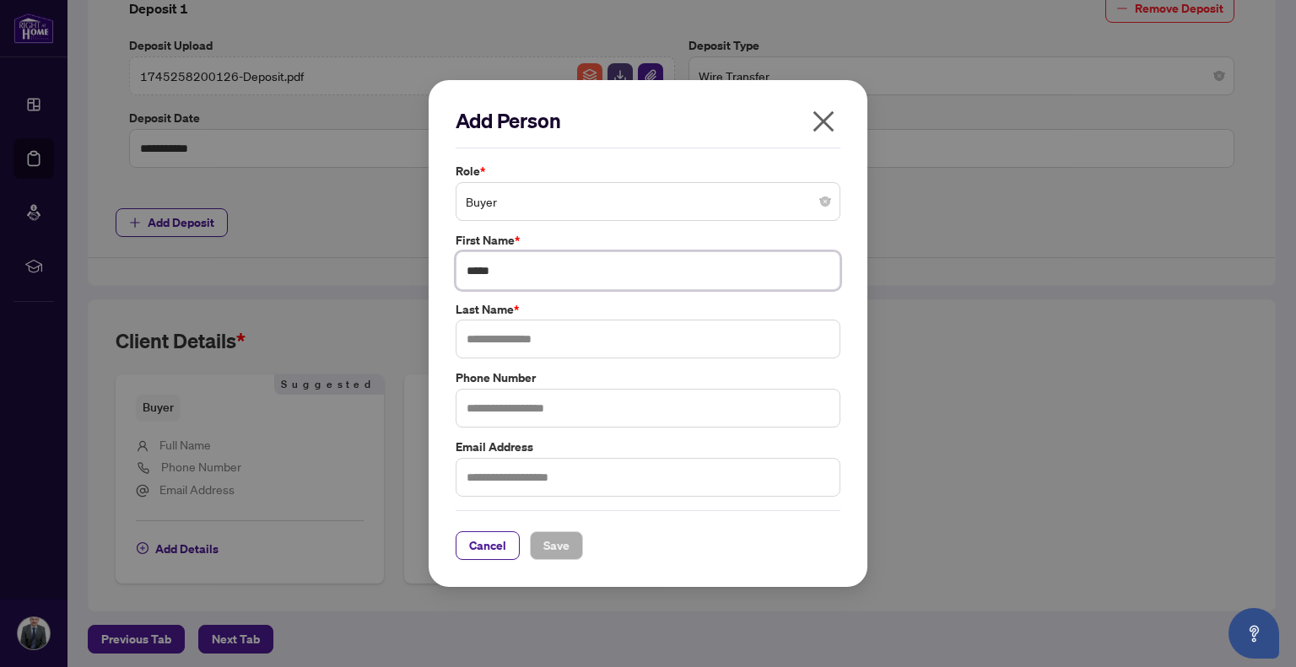
type input "****"
type input "********"
click at [487, 417] on input "text" at bounding box center [648, 408] width 385 height 39
type input "**********"
click at [555, 476] on input "text" at bounding box center [648, 477] width 385 height 39
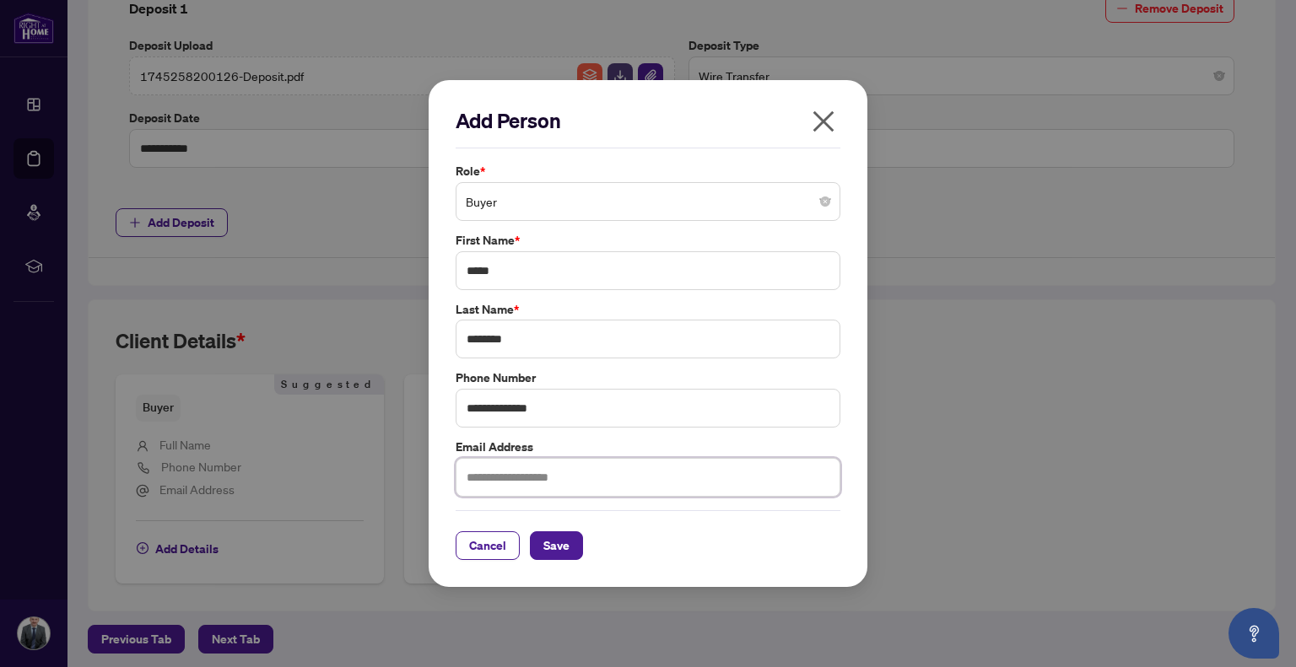
click at [667, 192] on span "Buyer" at bounding box center [648, 202] width 365 height 32
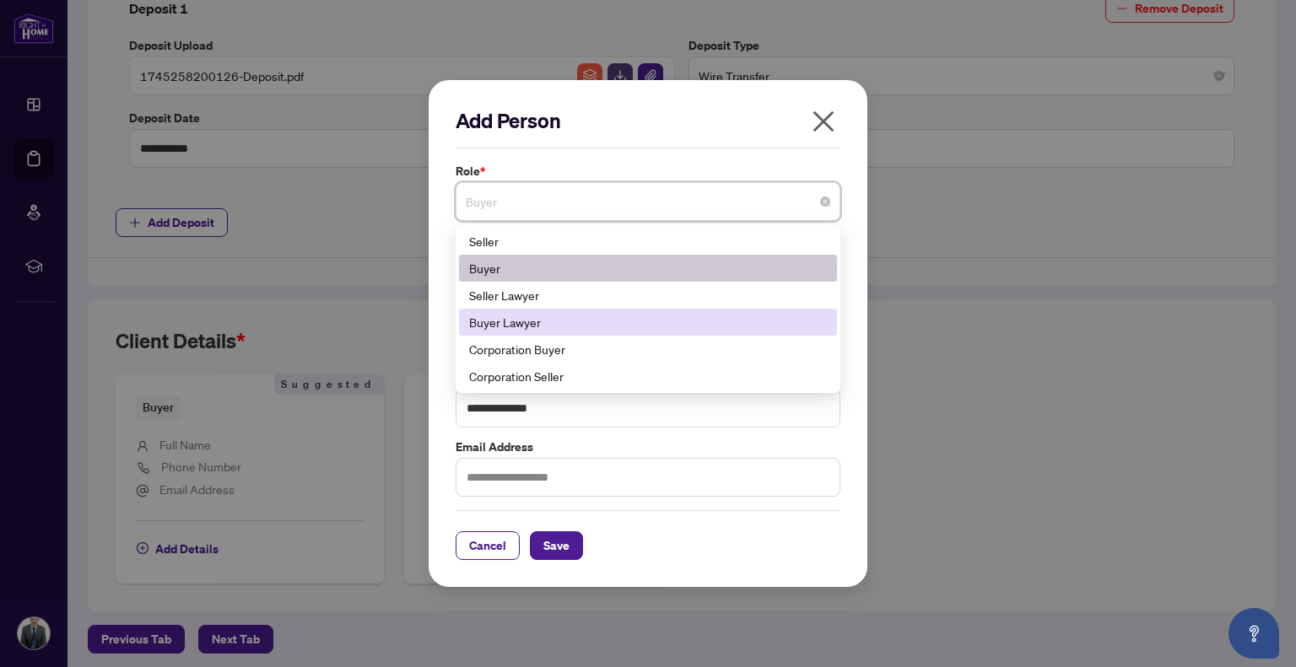
click at [591, 316] on div "Buyer Lawyer" at bounding box center [648, 322] width 358 height 19
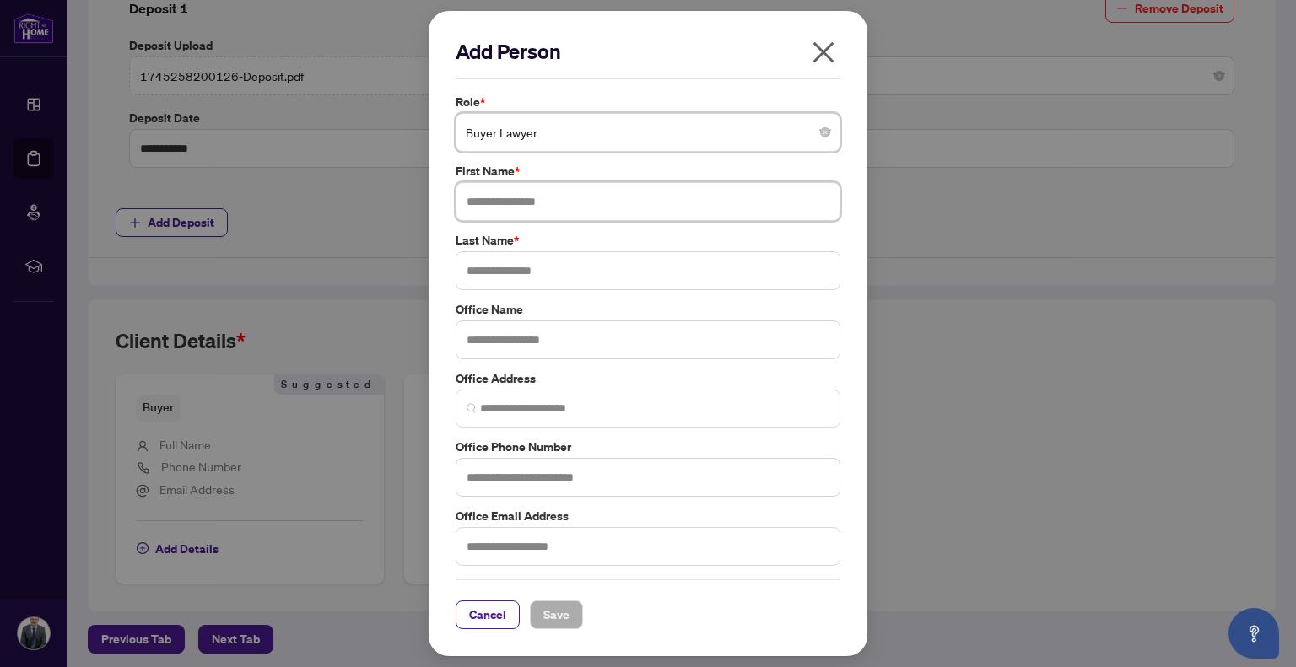
click at [566, 204] on input "text" at bounding box center [648, 201] width 385 height 39
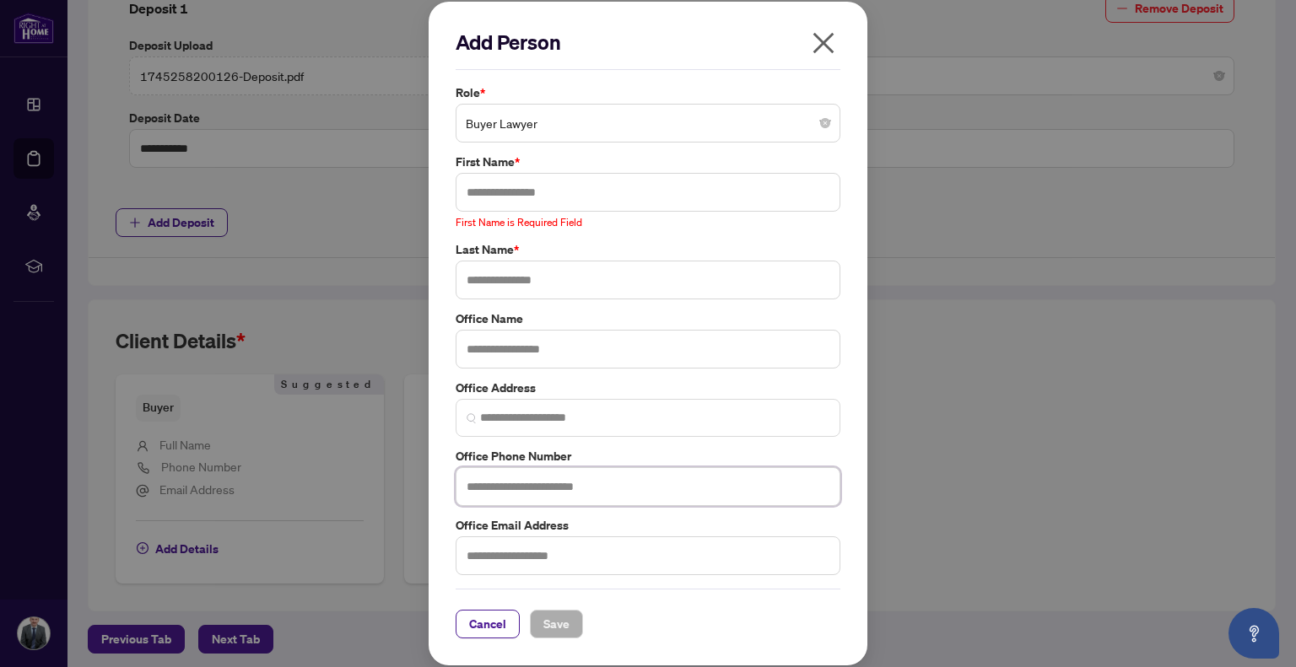
click at [517, 485] on input "text" at bounding box center [648, 486] width 385 height 39
paste input "**********"
type input "**********"
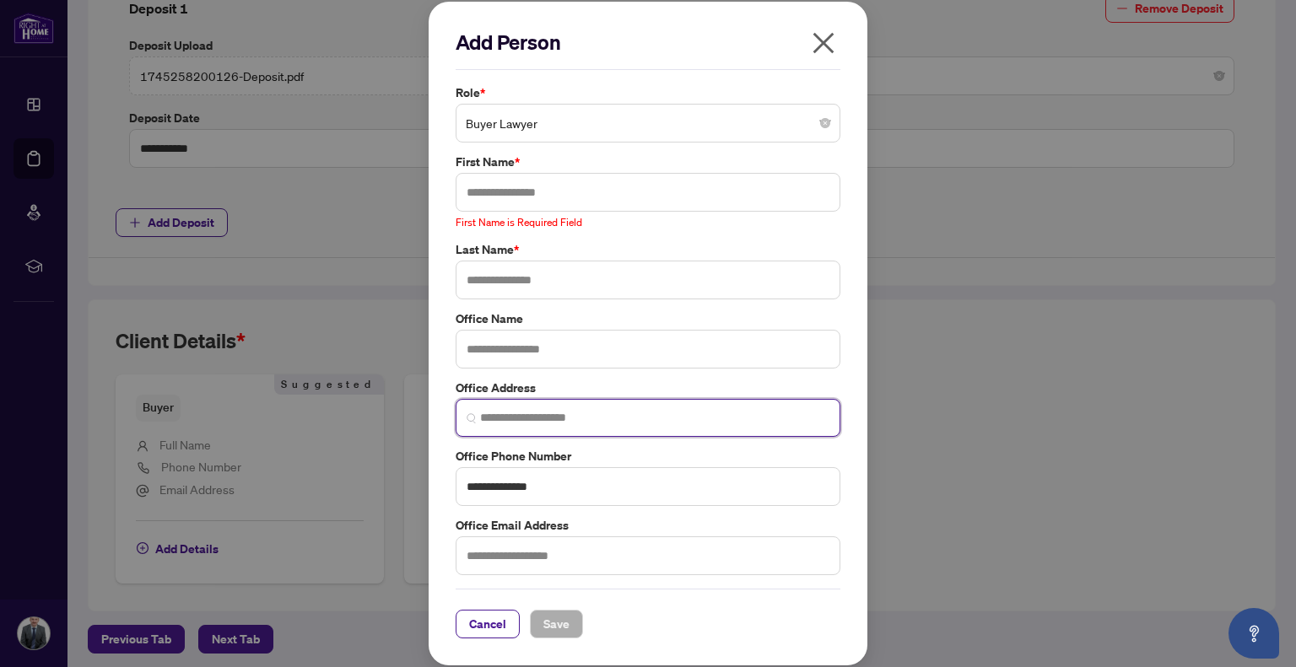
click at [556, 421] on input "search" at bounding box center [654, 418] width 349 height 18
paste input "**********"
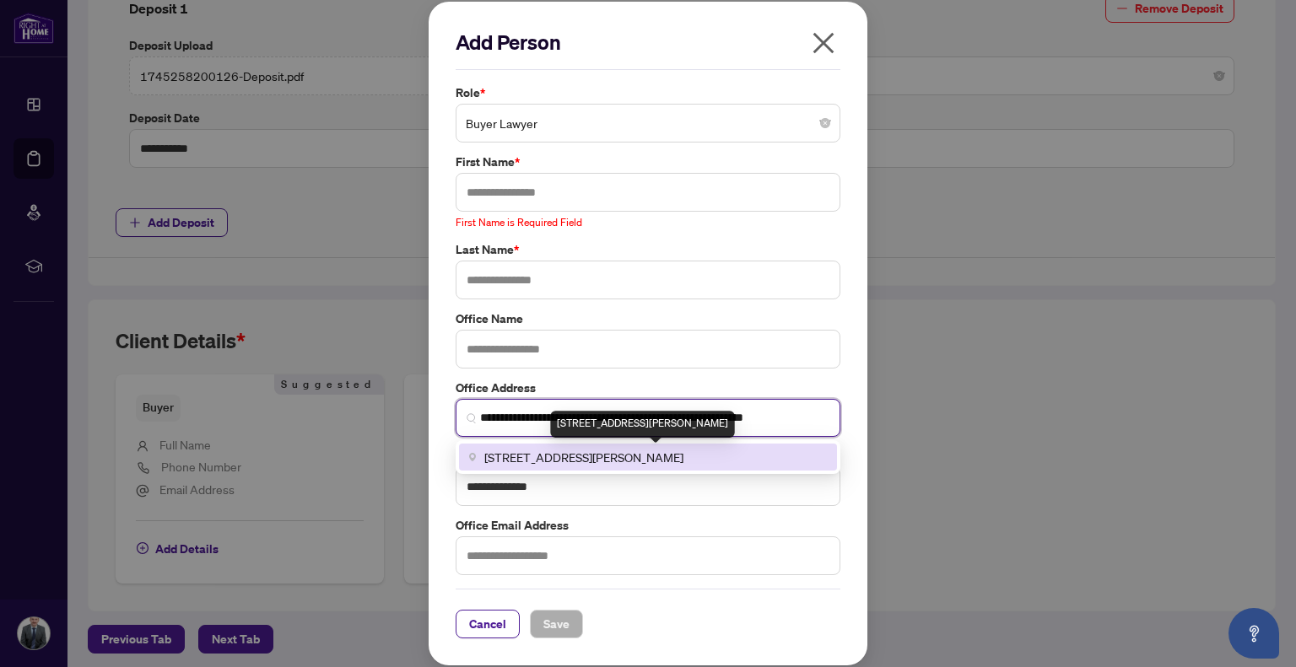
click at [584, 451] on span "[STREET_ADDRESS][PERSON_NAME]" at bounding box center [583, 457] width 199 height 19
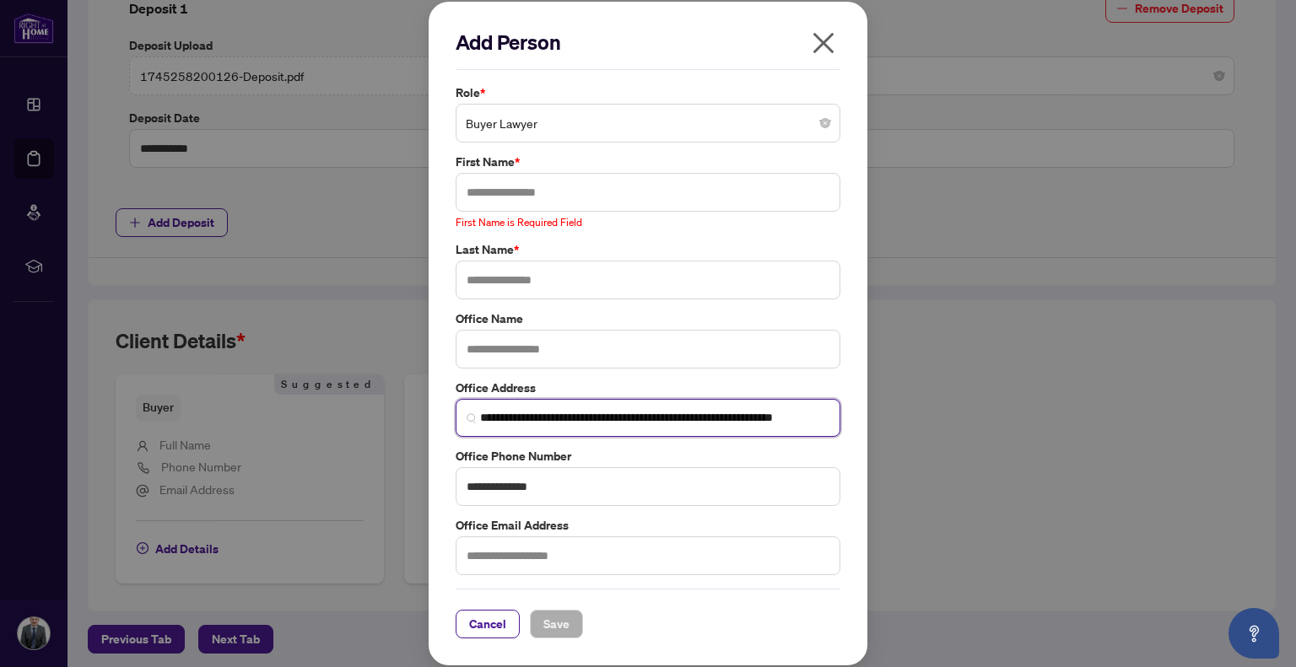
type input "**********"
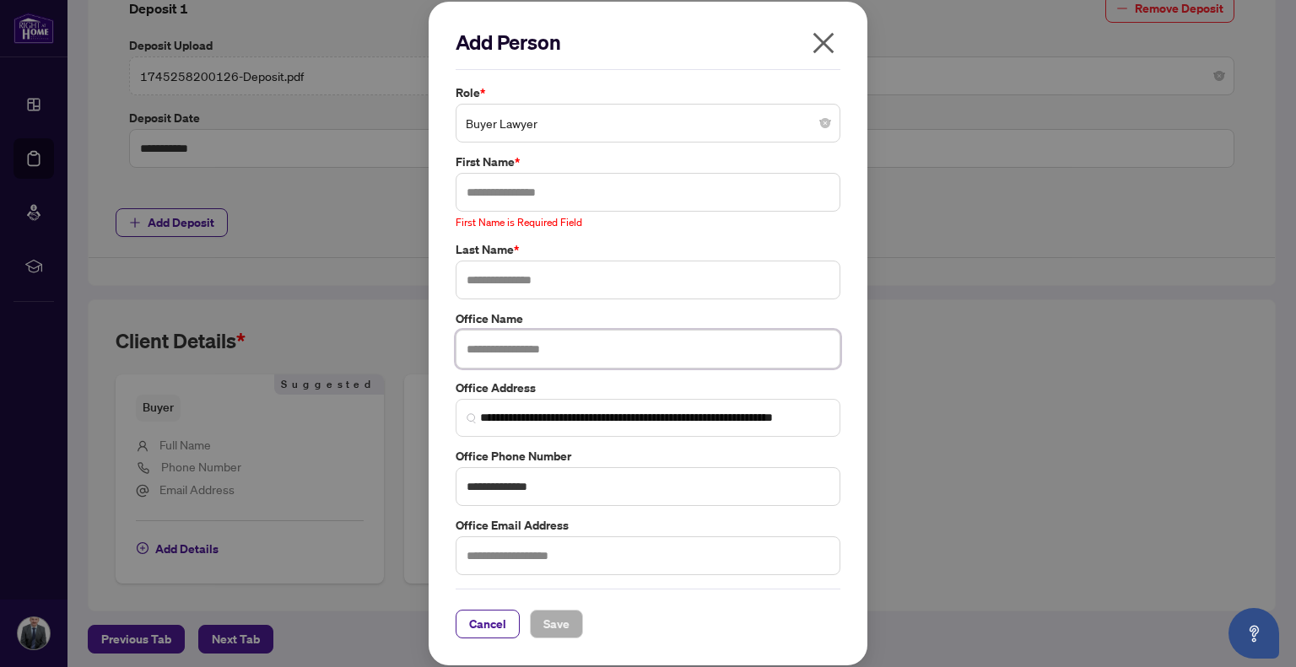
click at [547, 350] on input "text" at bounding box center [648, 349] width 385 height 39
paste input "**********"
type input "**********"
drag, startPoint x: 537, startPoint y: 278, endPoint x: 548, endPoint y: 277, distance: 11.1
click at [547, 278] on input "text" at bounding box center [648, 280] width 385 height 39
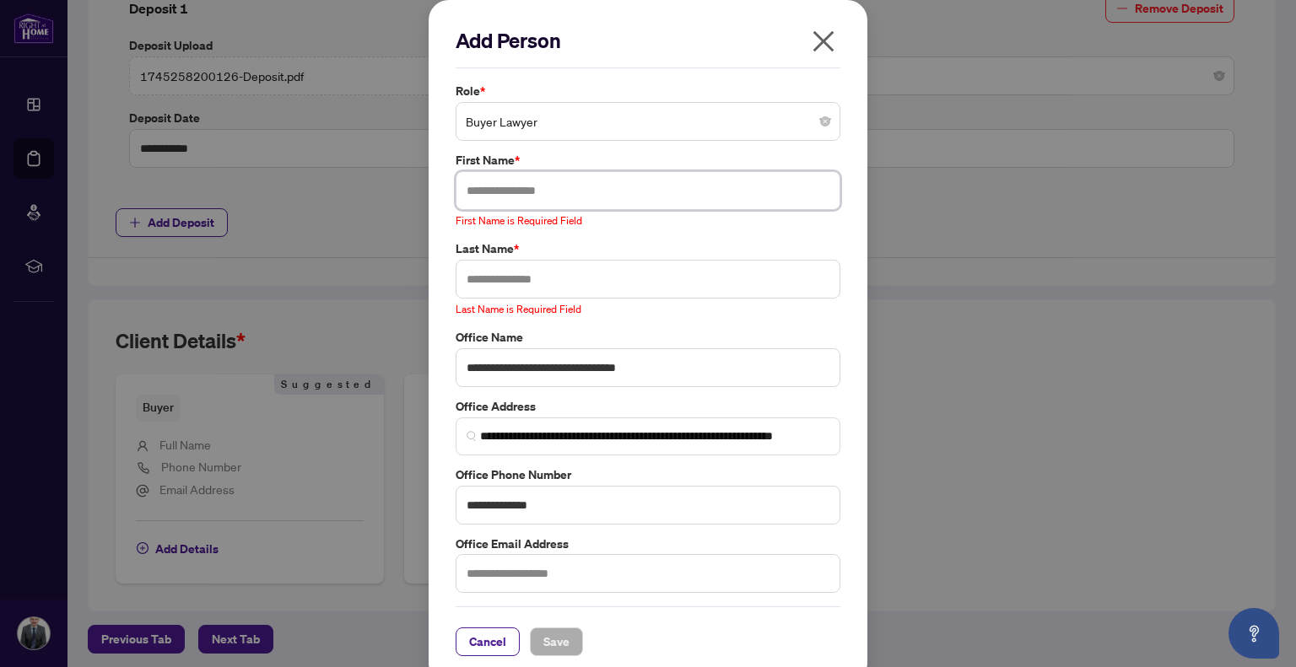
click at [524, 197] on input "text" at bounding box center [648, 190] width 385 height 39
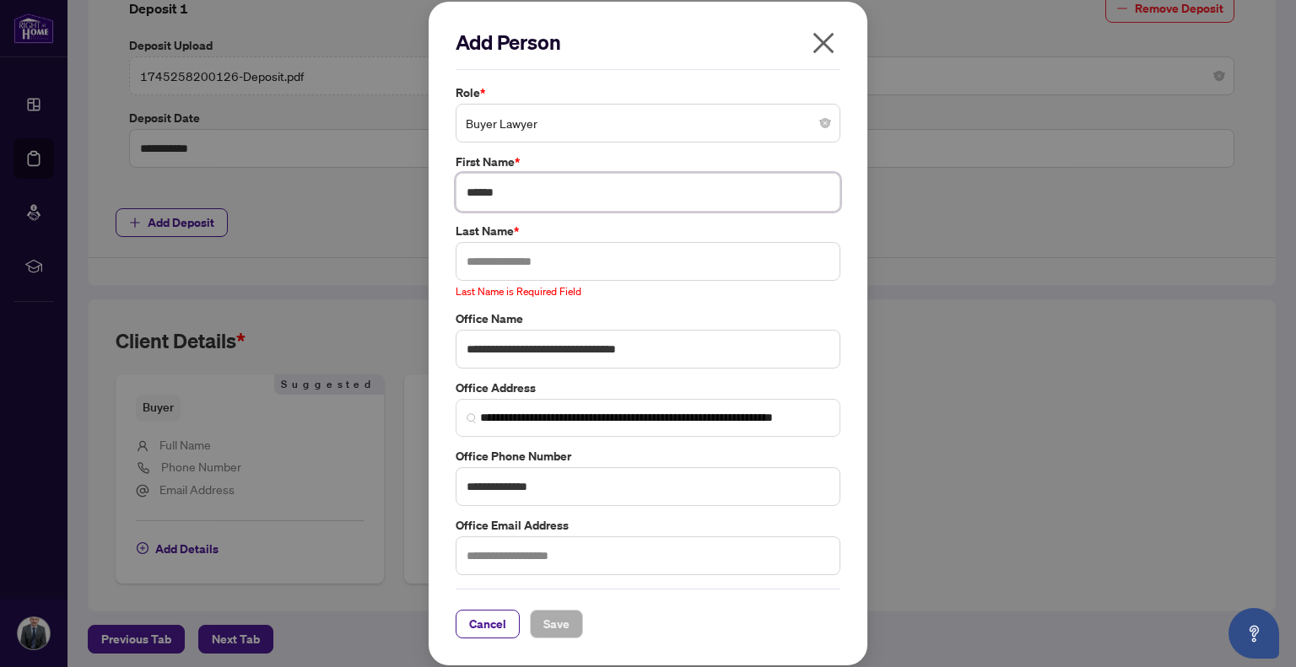
type input "******"
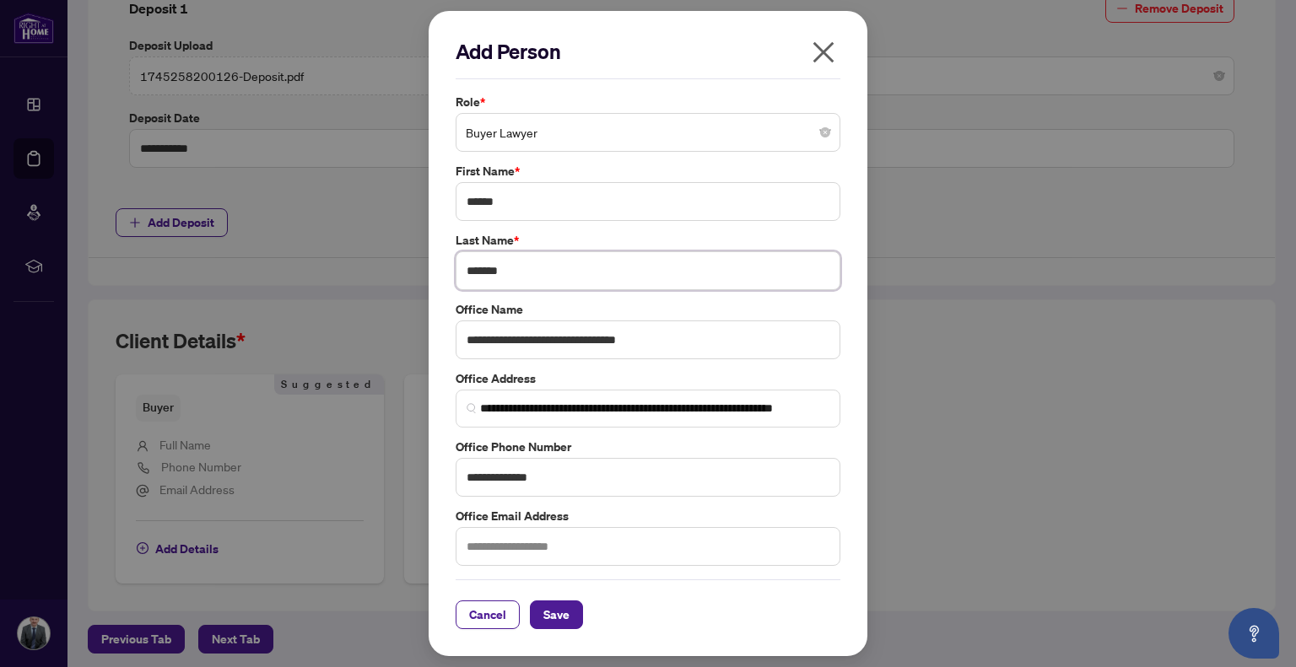
type input "*******"
click at [558, 559] on input "text" at bounding box center [648, 546] width 385 height 39
click at [543, 536] on input "text" at bounding box center [648, 546] width 385 height 39
paste input "**********"
drag, startPoint x: 502, startPoint y: 546, endPoint x: 391, endPoint y: 551, distance: 111.5
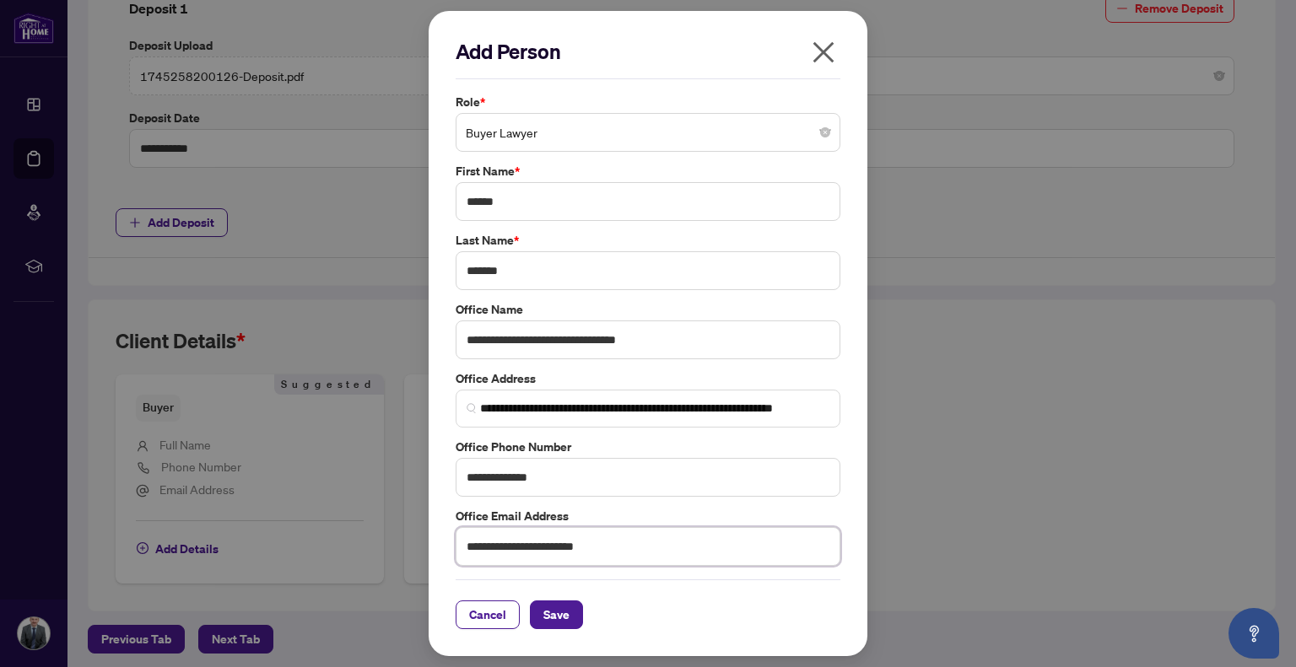
click at [391, 551] on div "**********" at bounding box center [648, 333] width 1296 height 667
type input "**********"
click at [560, 619] on span "Save" at bounding box center [556, 615] width 26 height 27
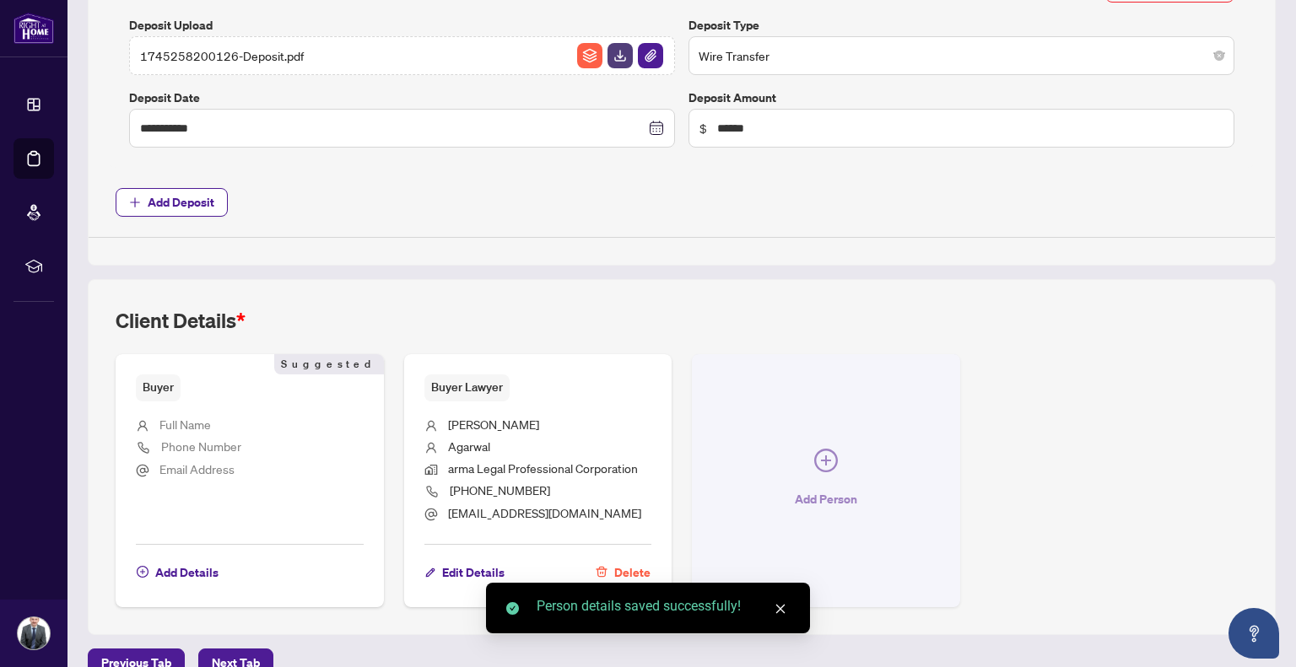
scroll to position [743, 0]
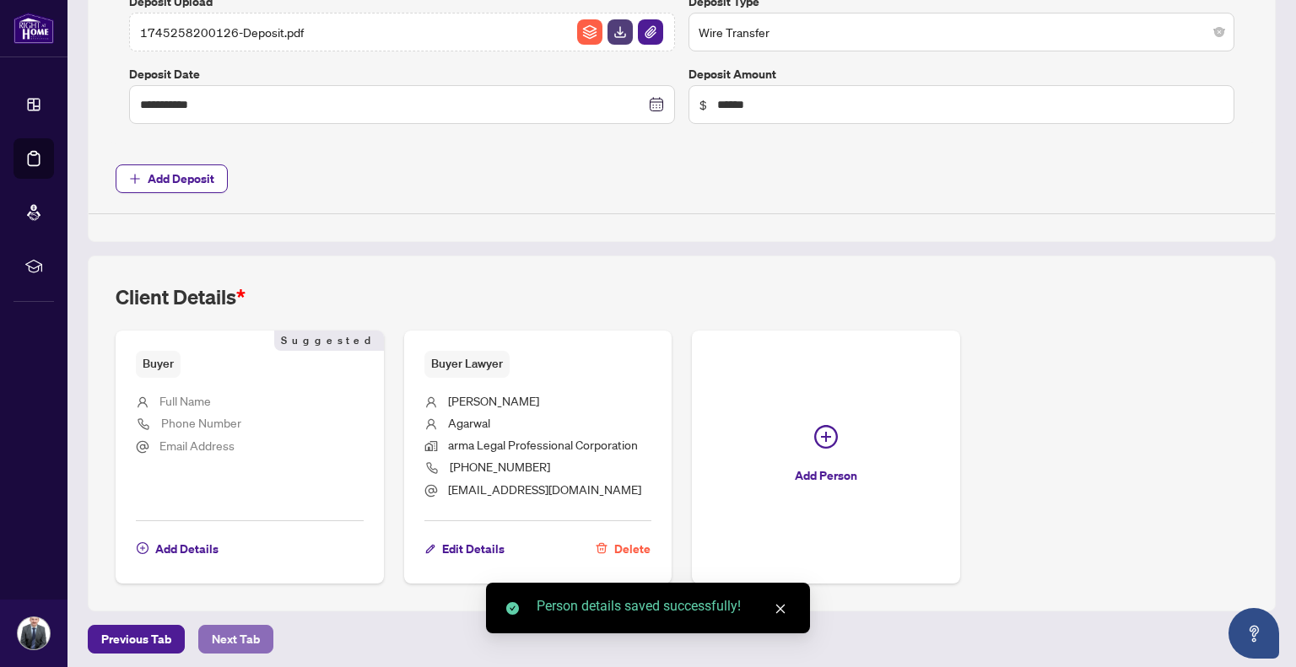
click at [223, 636] on span "Next Tab" at bounding box center [236, 639] width 48 height 27
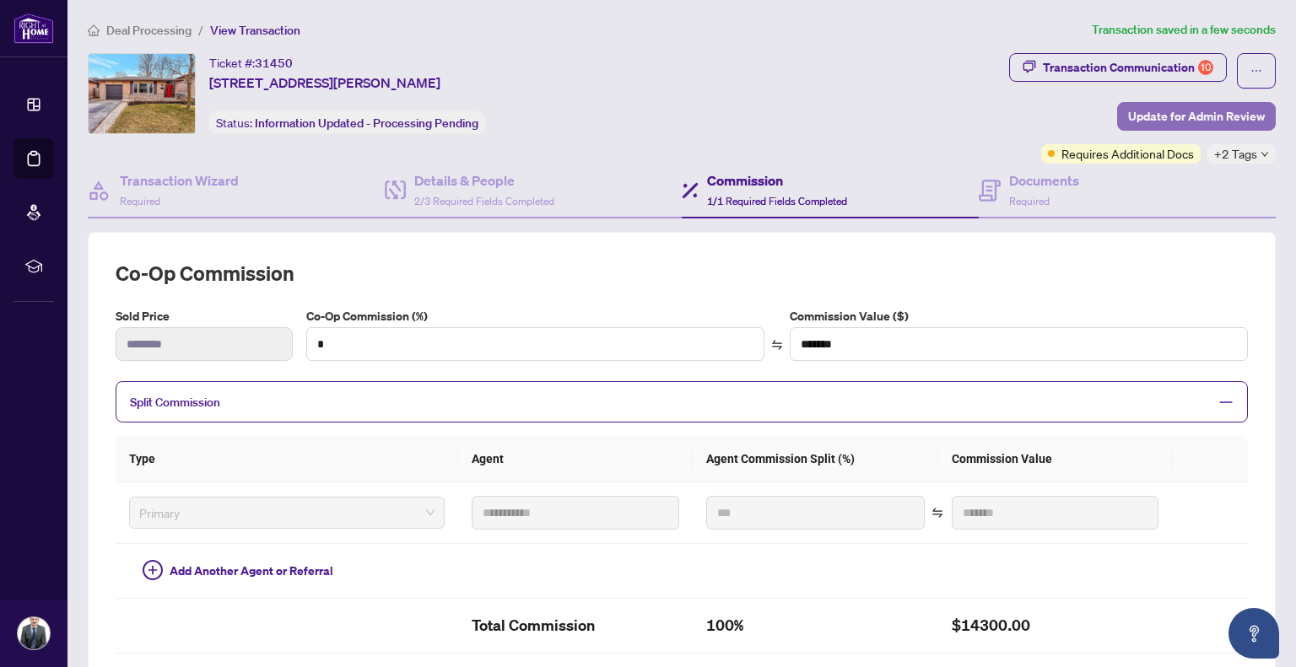
click at [1156, 115] on span "Update for Admin Review" at bounding box center [1196, 116] width 137 height 27
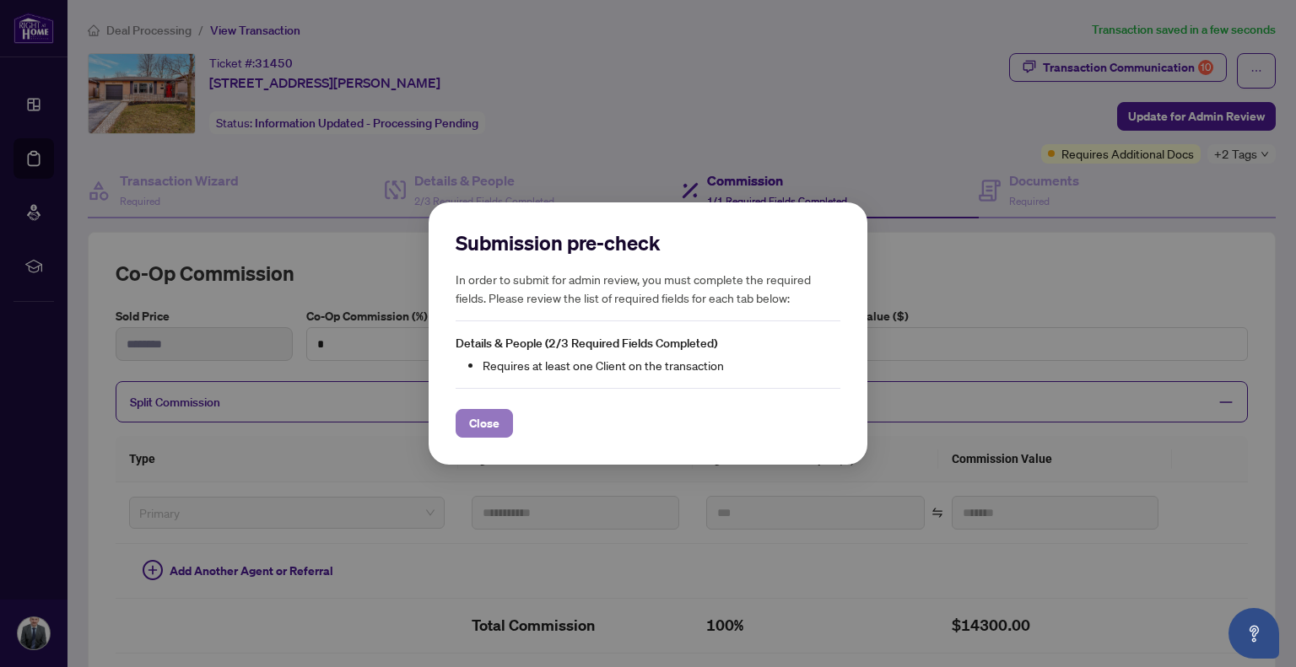
click at [497, 423] on span "Close" at bounding box center [484, 423] width 30 height 27
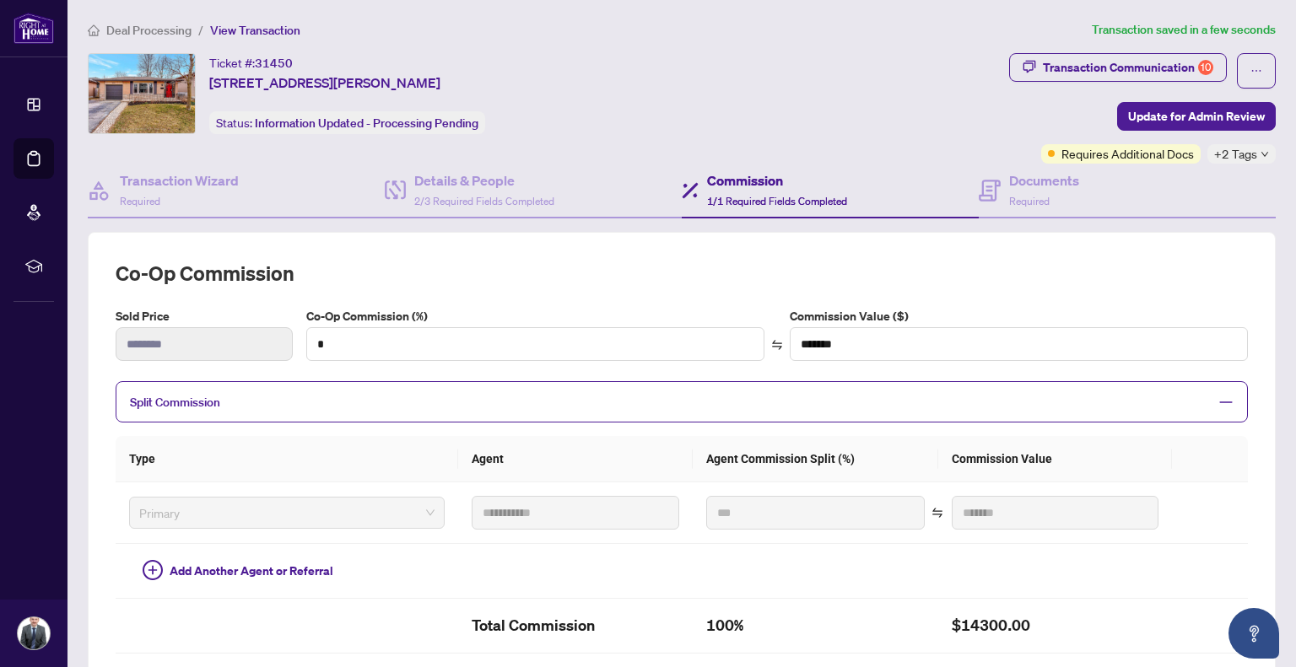
click at [311, 392] on span "Split Commission" at bounding box center [669, 401] width 1078 height 19
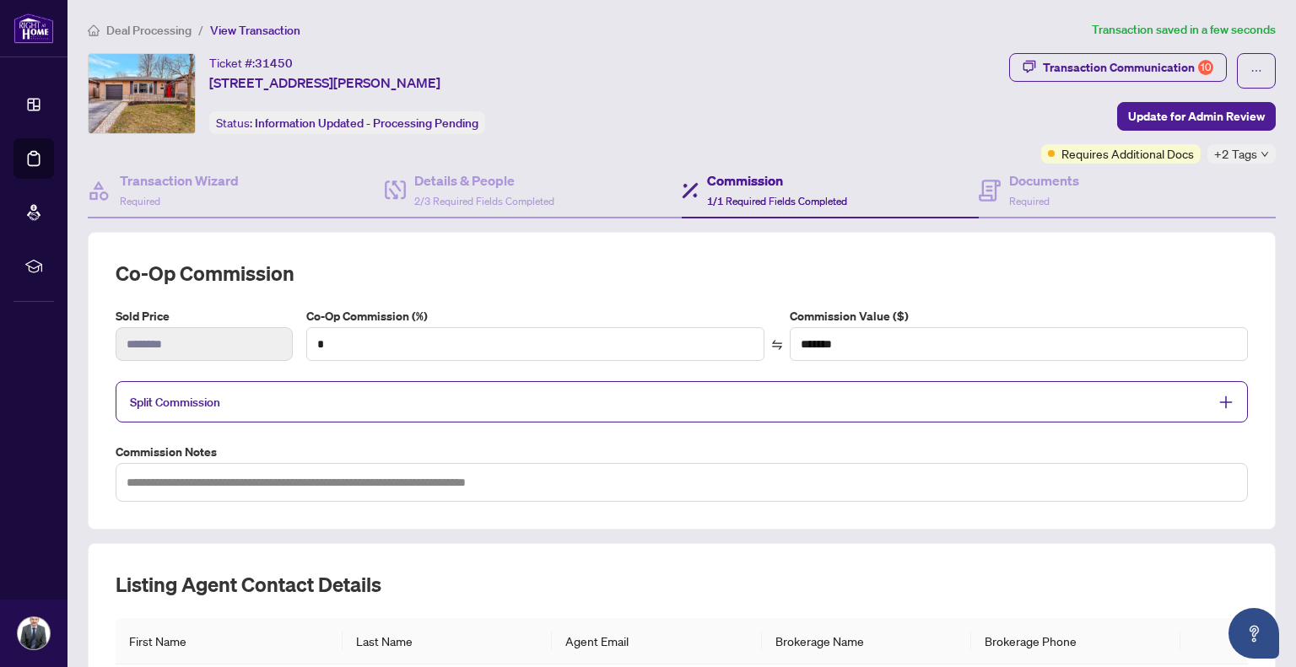
click at [311, 392] on span "Split Commission" at bounding box center [669, 401] width 1078 height 19
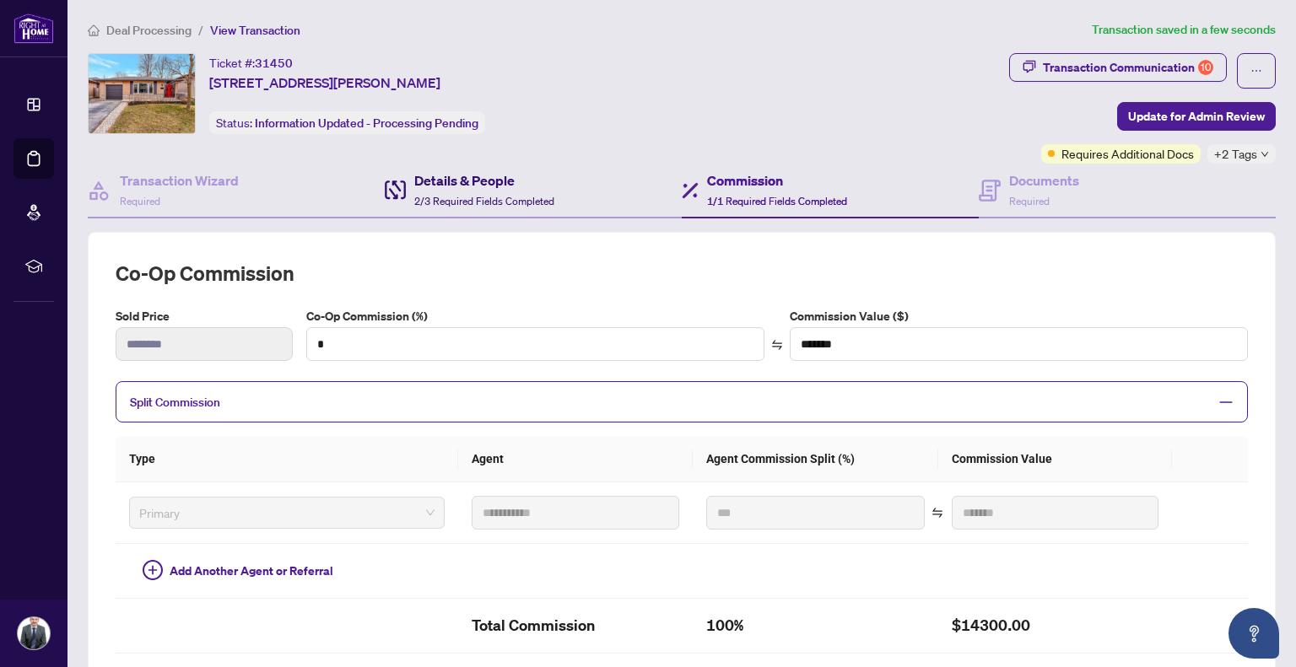
click at [498, 182] on h4 "Details & People" at bounding box center [484, 180] width 140 height 20
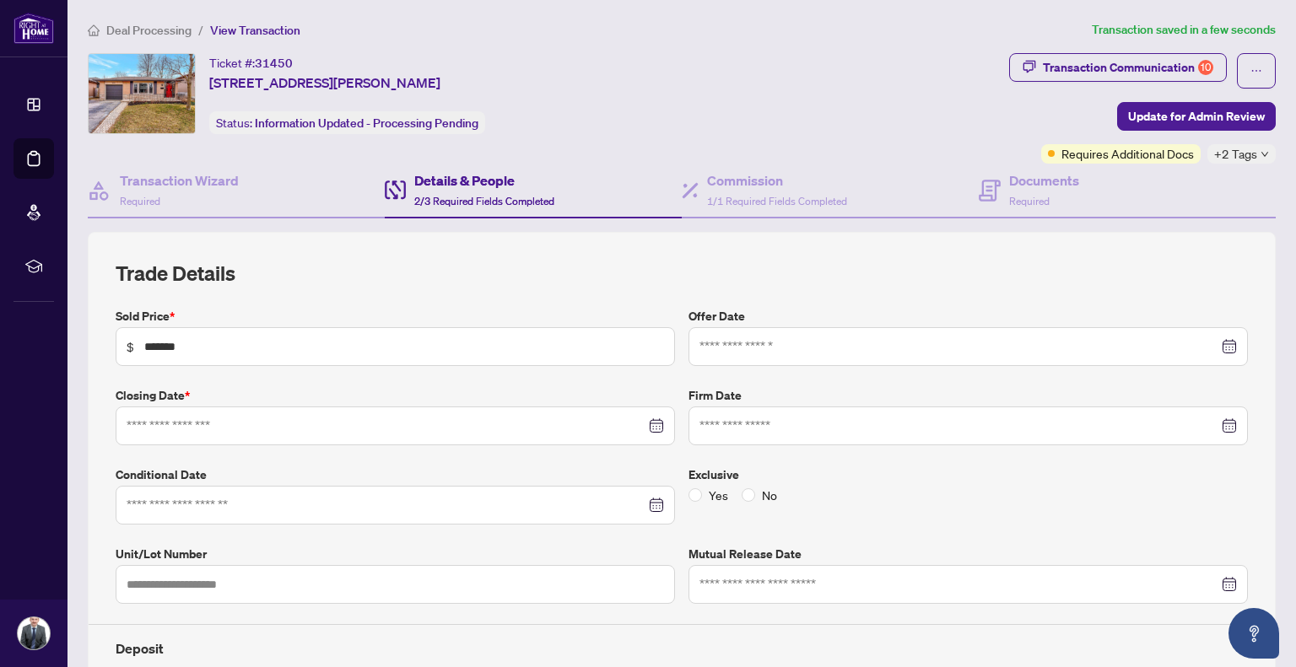
type input "**********"
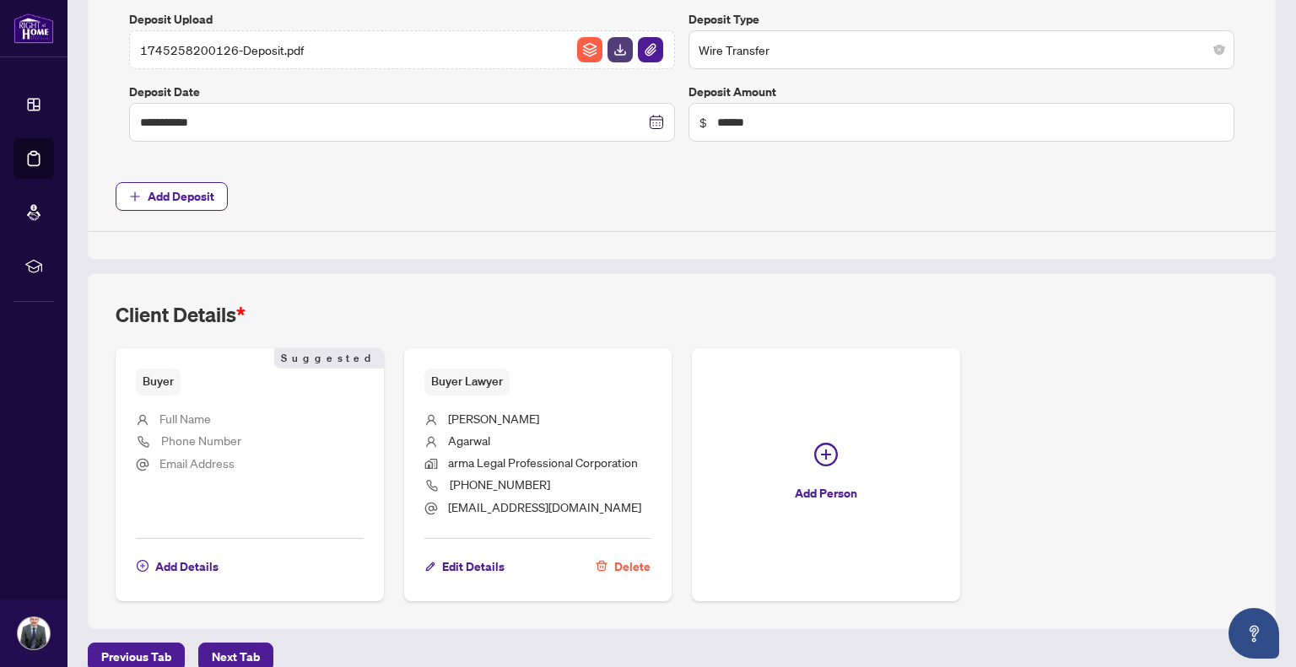
scroll to position [743, 0]
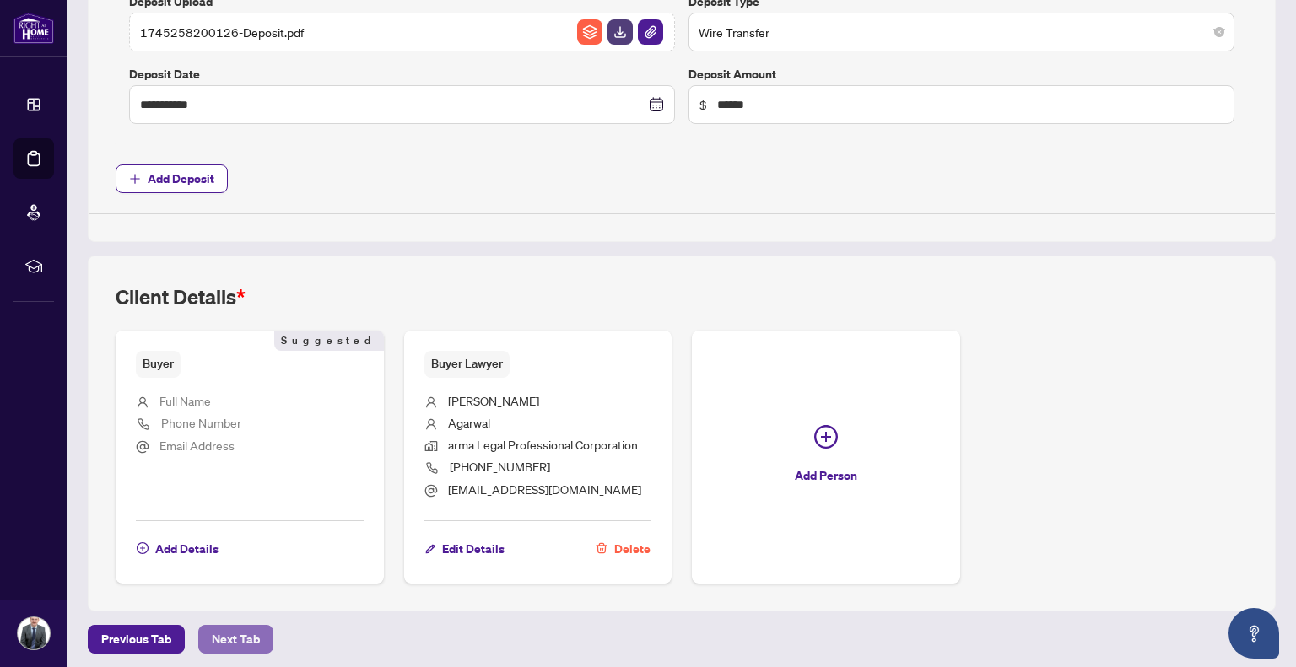
click at [251, 634] on span "Next Tab" at bounding box center [236, 639] width 48 height 27
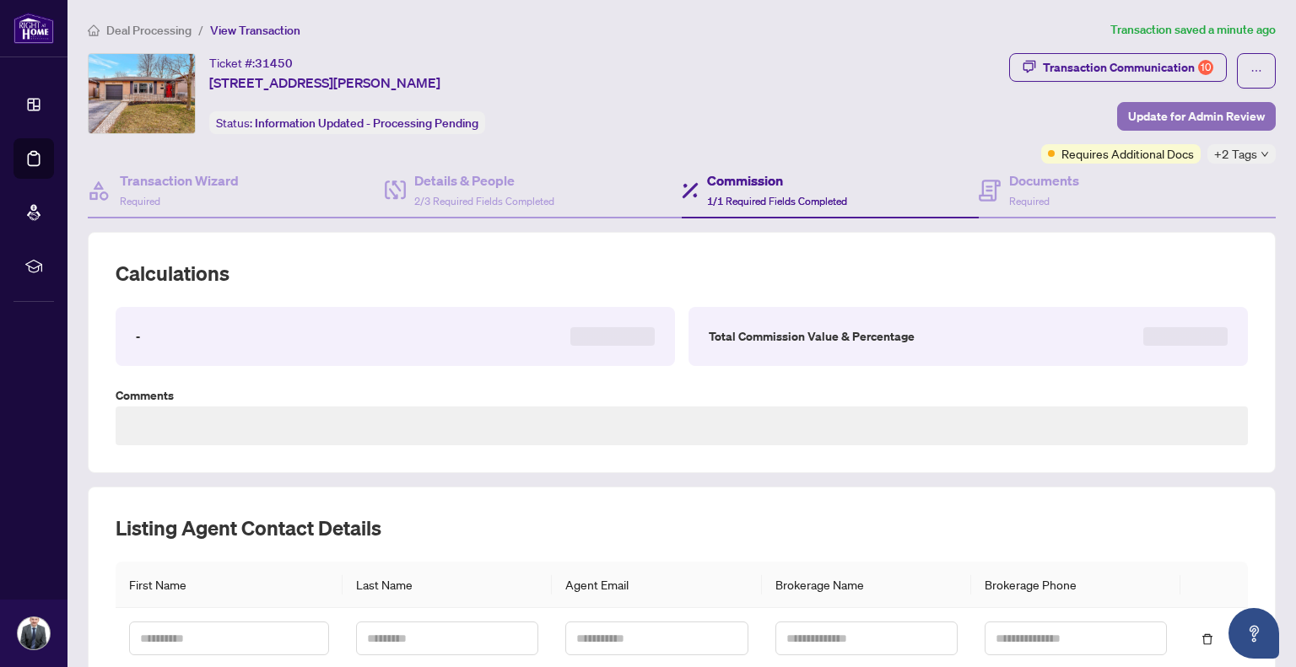
click at [1169, 124] on span "Update for Admin Review" at bounding box center [1196, 116] width 137 height 27
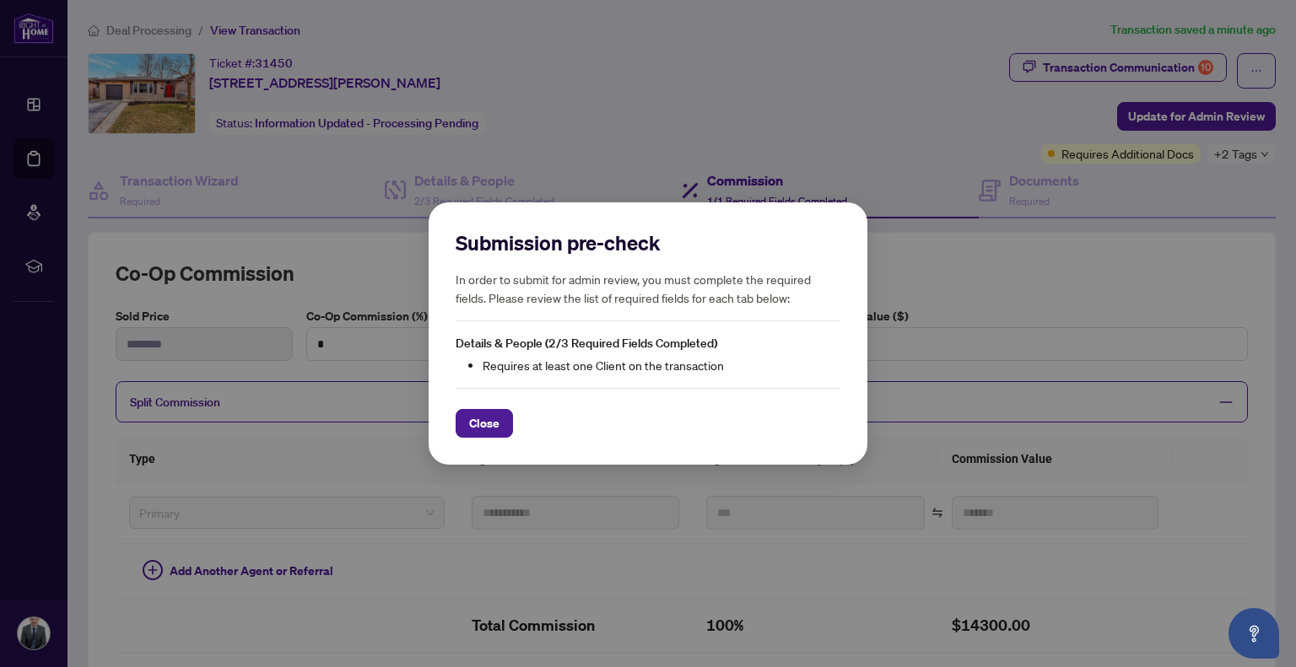
click at [489, 425] on span "Close" at bounding box center [484, 423] width 30 height 27
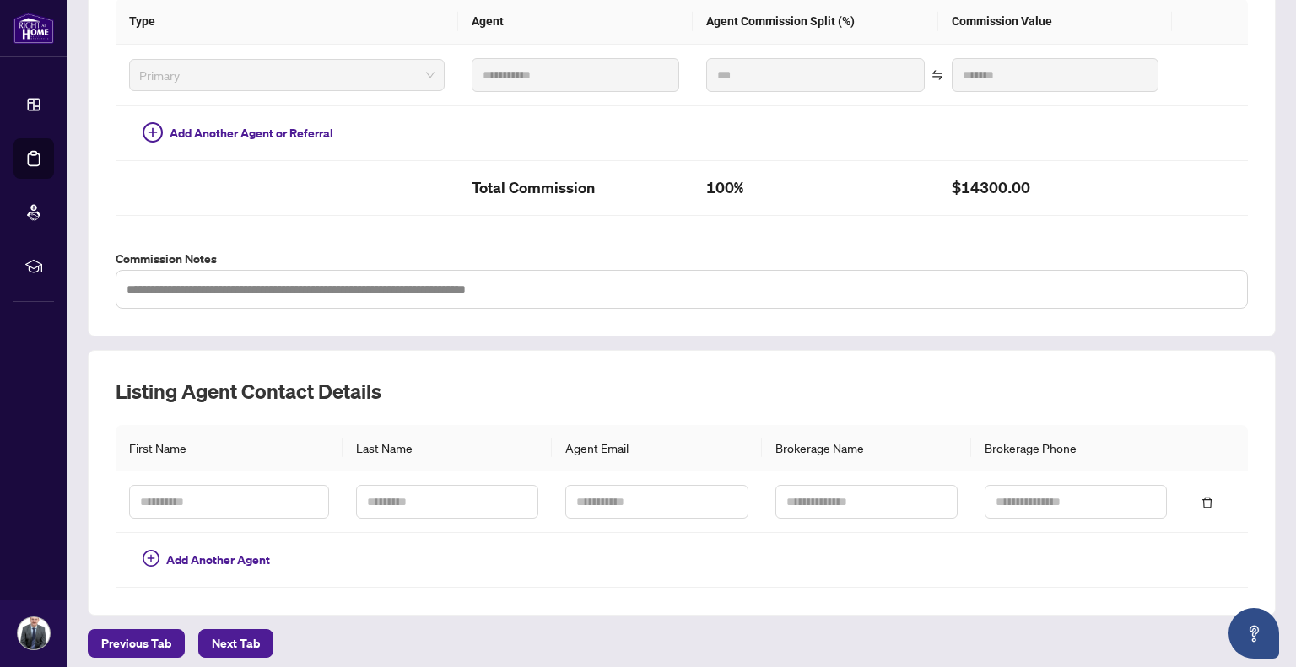
scroll to position [442, 0]
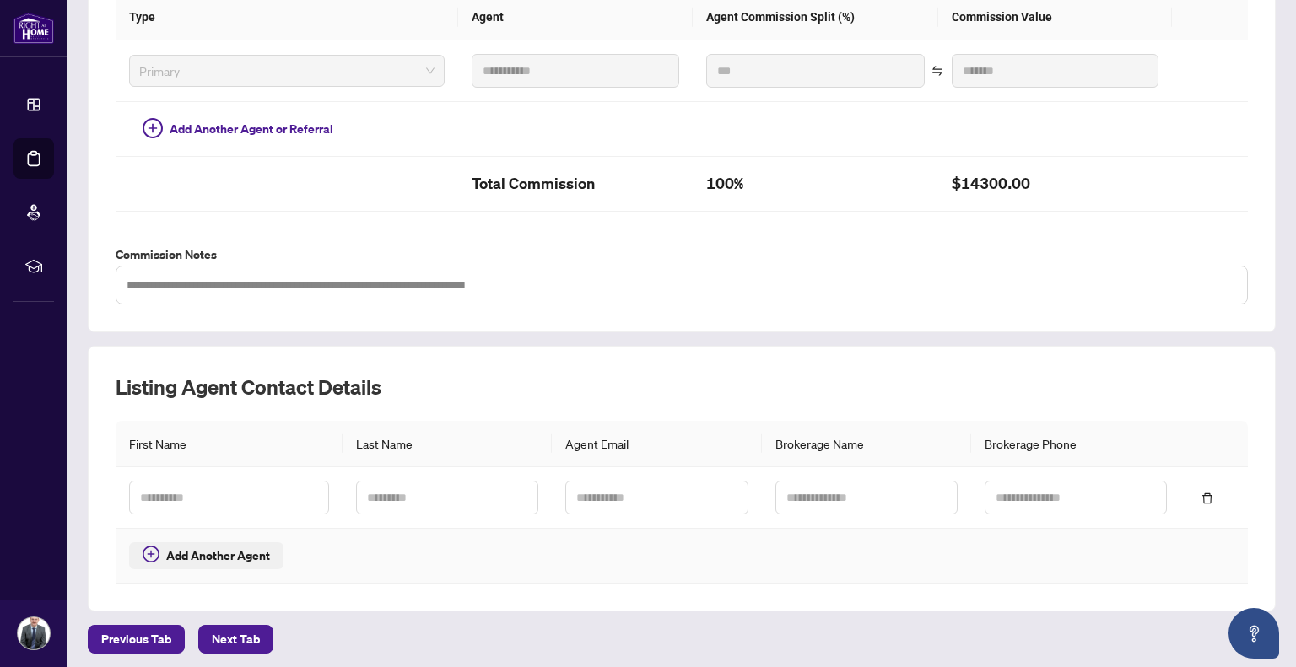
click at [226, 549] on span "Add Another Agent" at bounding box center [218, 556] width 104 height 19
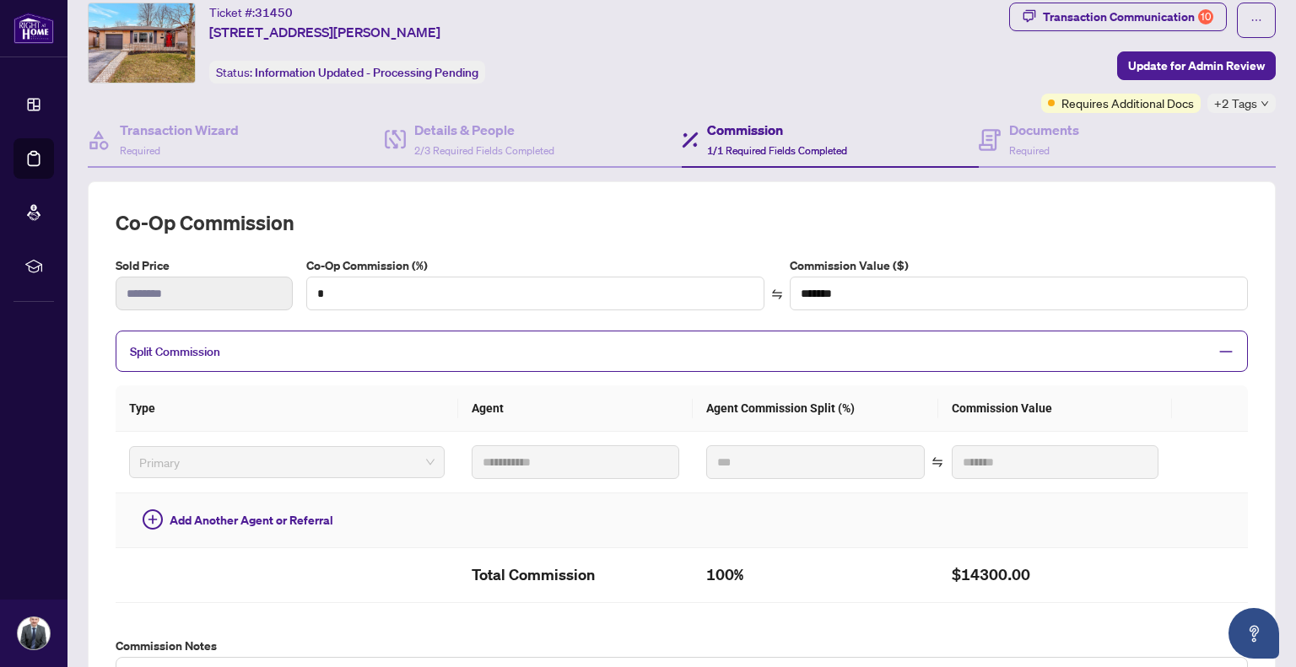
scroll to position [0, 0]
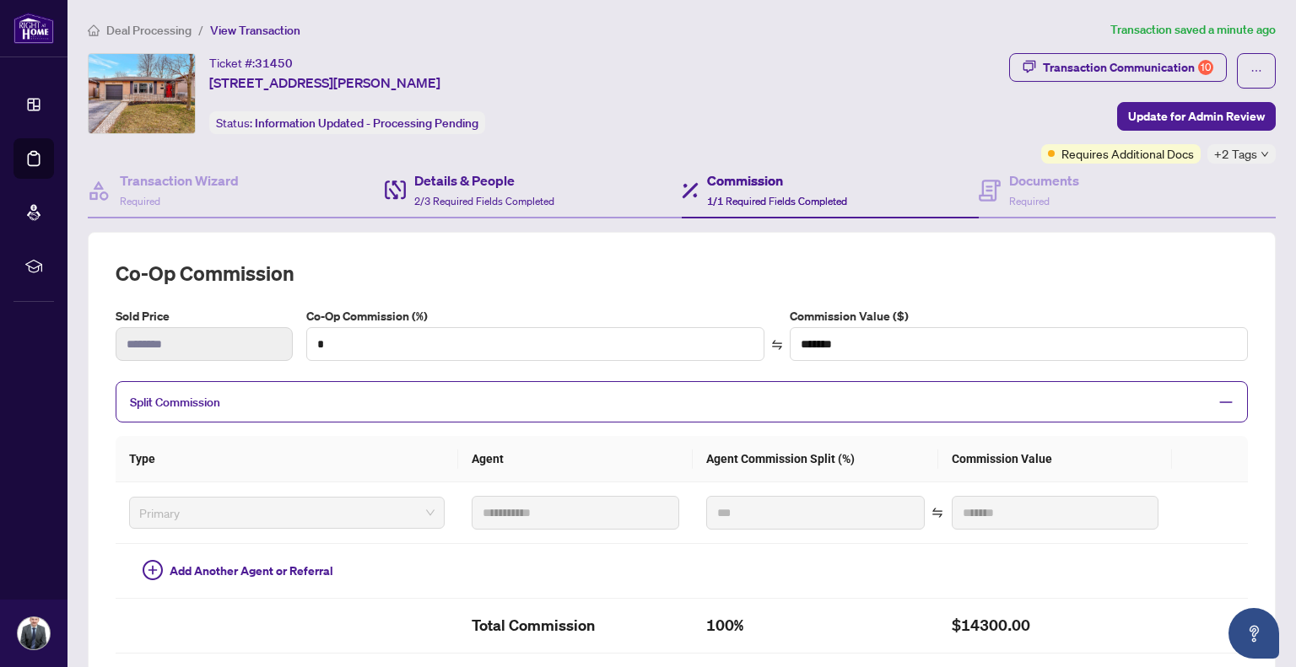
click at [432, 212] on div "Details & People 2/3 Required Fields Completed" at bounding box center [533, 191] width 297 height 55
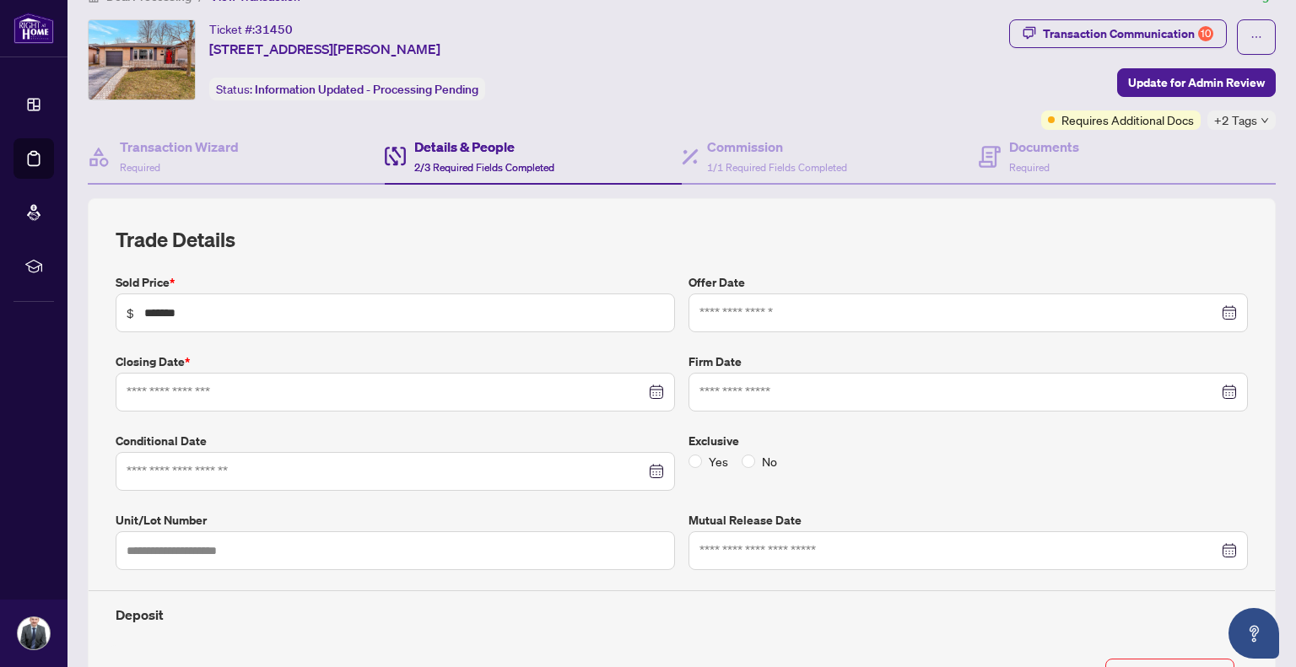
type input "**********"
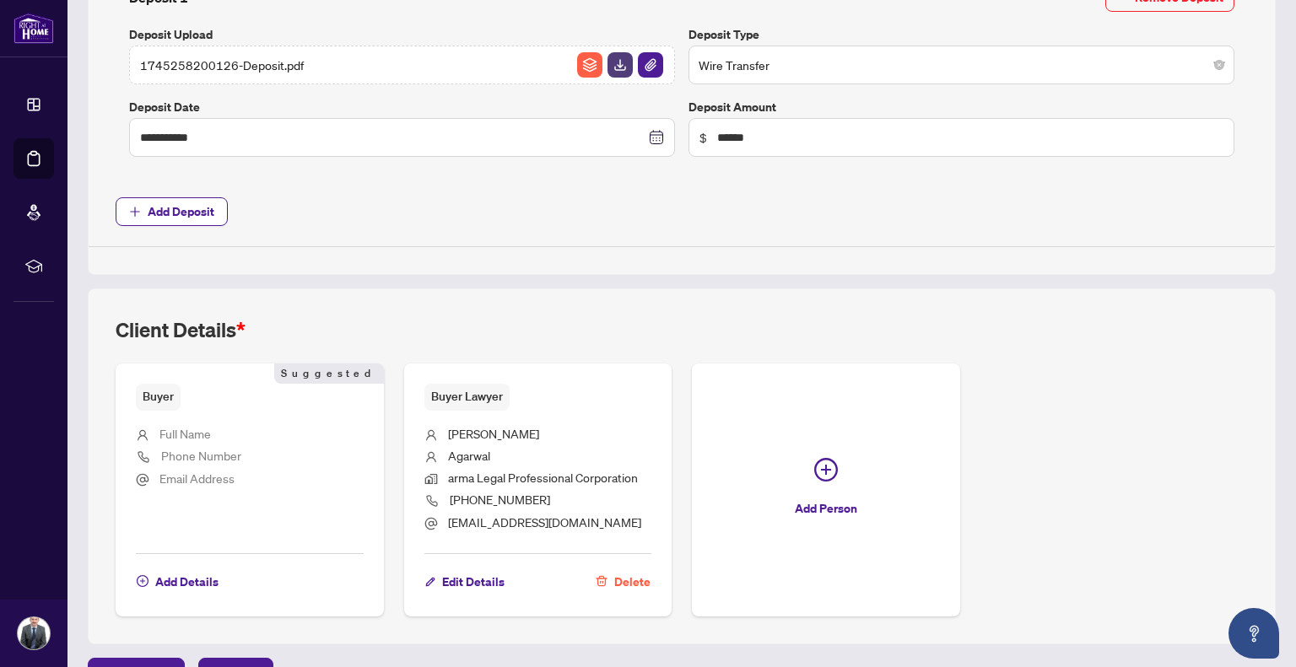
scroll to position [715, 0]
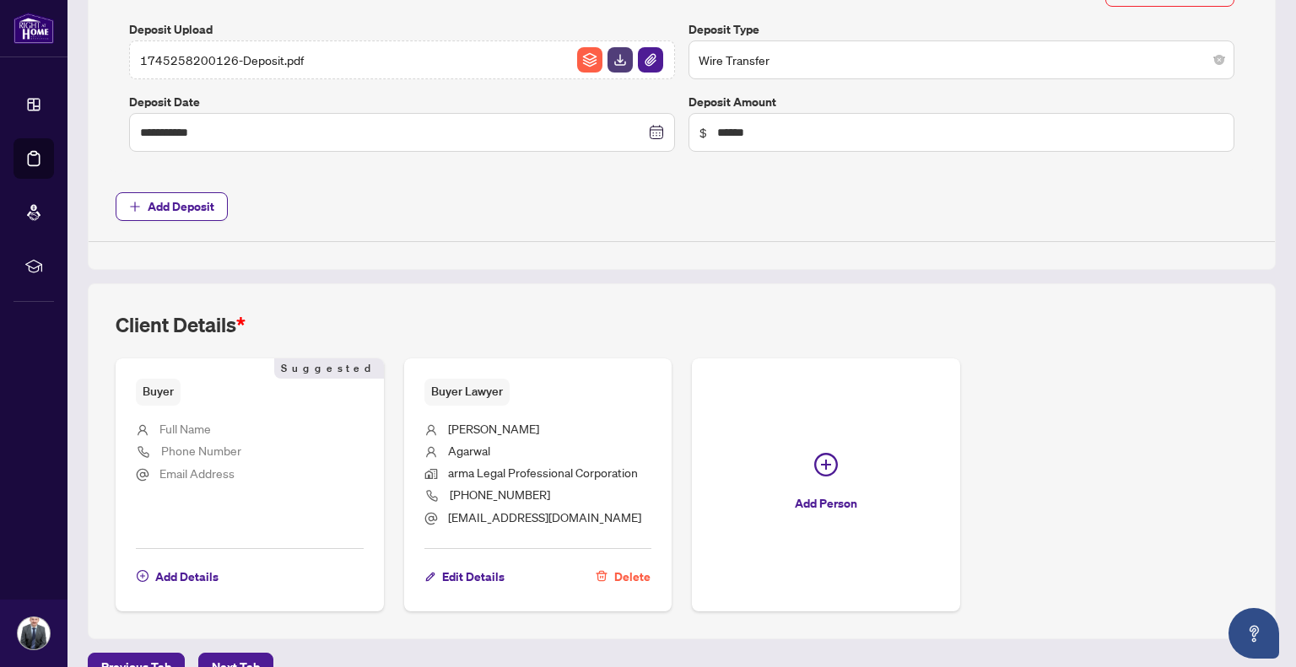
click at [216, 410] on ul "Full Name Phone Number Email Address" at bounding box center [250, 471] width 228 height 131
click at [201, 573] on span "Add Details" at bounding box center [186, 577] width 63 height 27
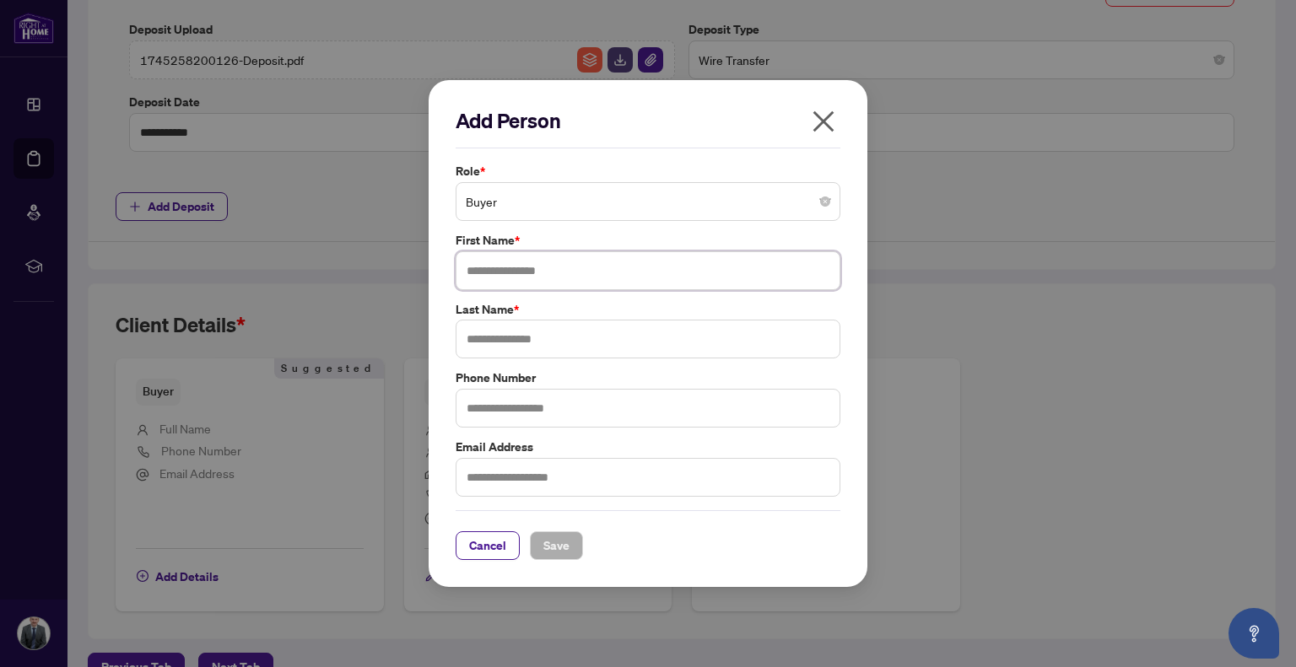
click at [527, 275] on input "text" at bounding box center [648, 270] width 385 height 39
type input "****"
type input "*"
type input "********"
click at [567, 548] on span "Save" at bounding box center [556, 545] width 26 height 27
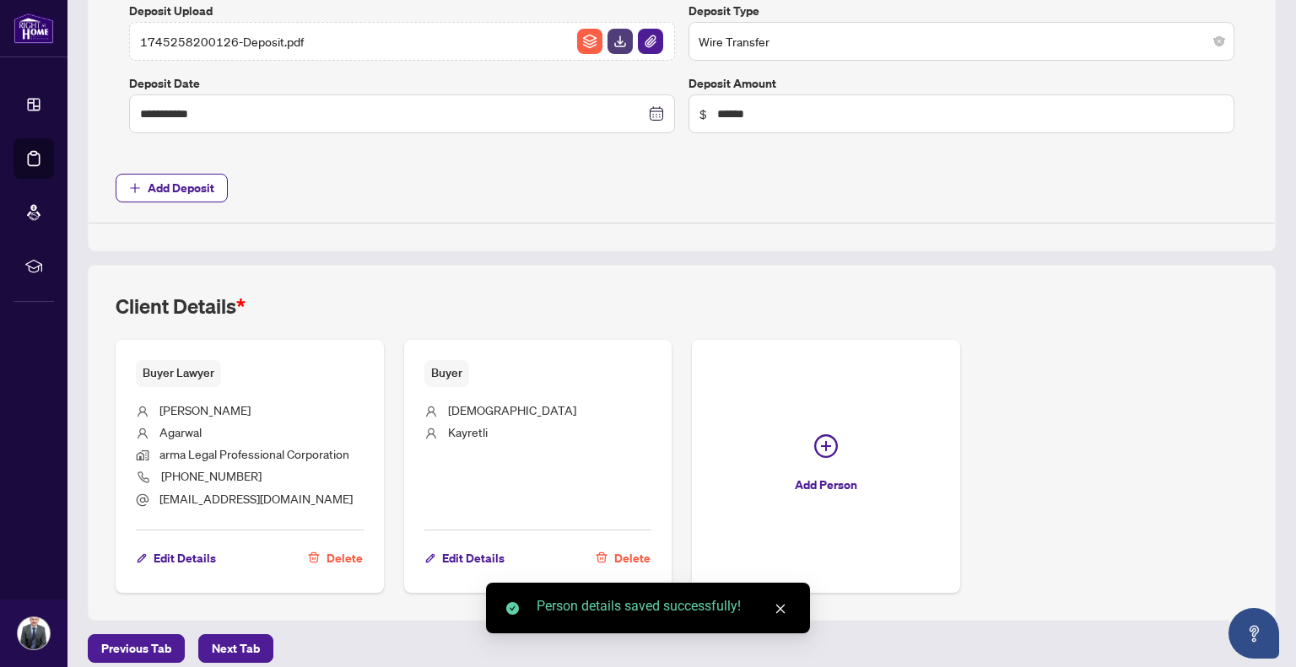
scroll to position [743, 0]
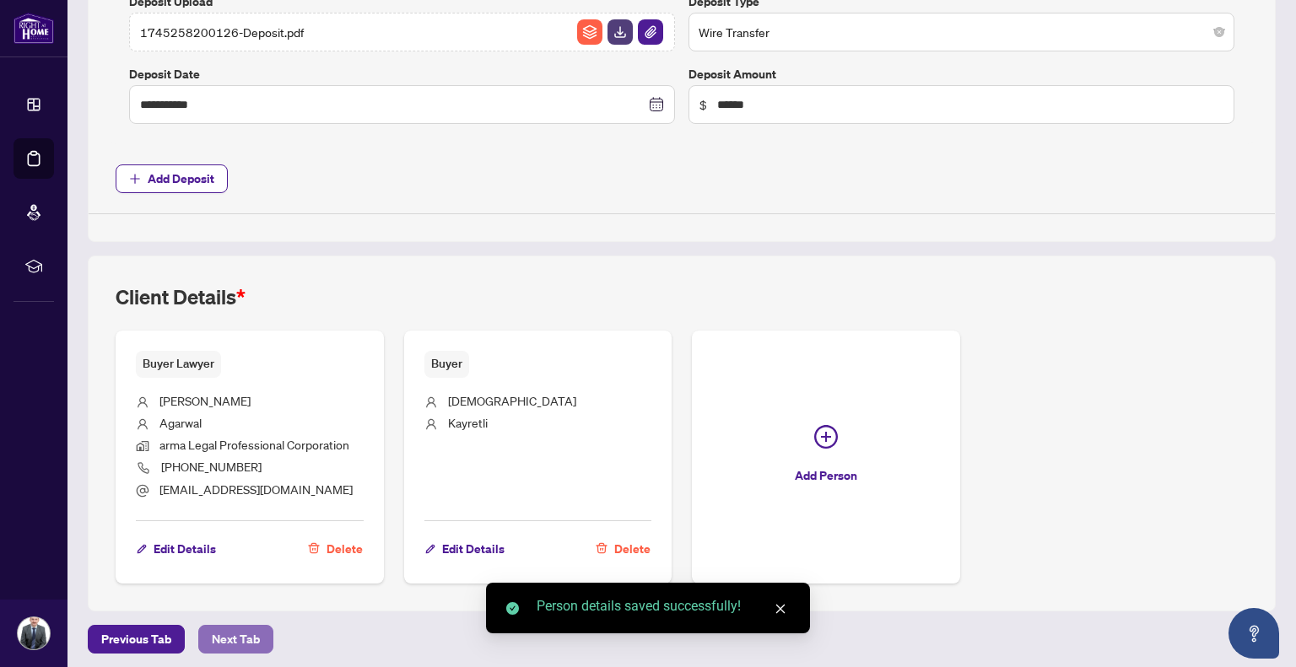
click at [239, 633] on span "Next Tab" at bounding box center [236, 639] width 48 height 27
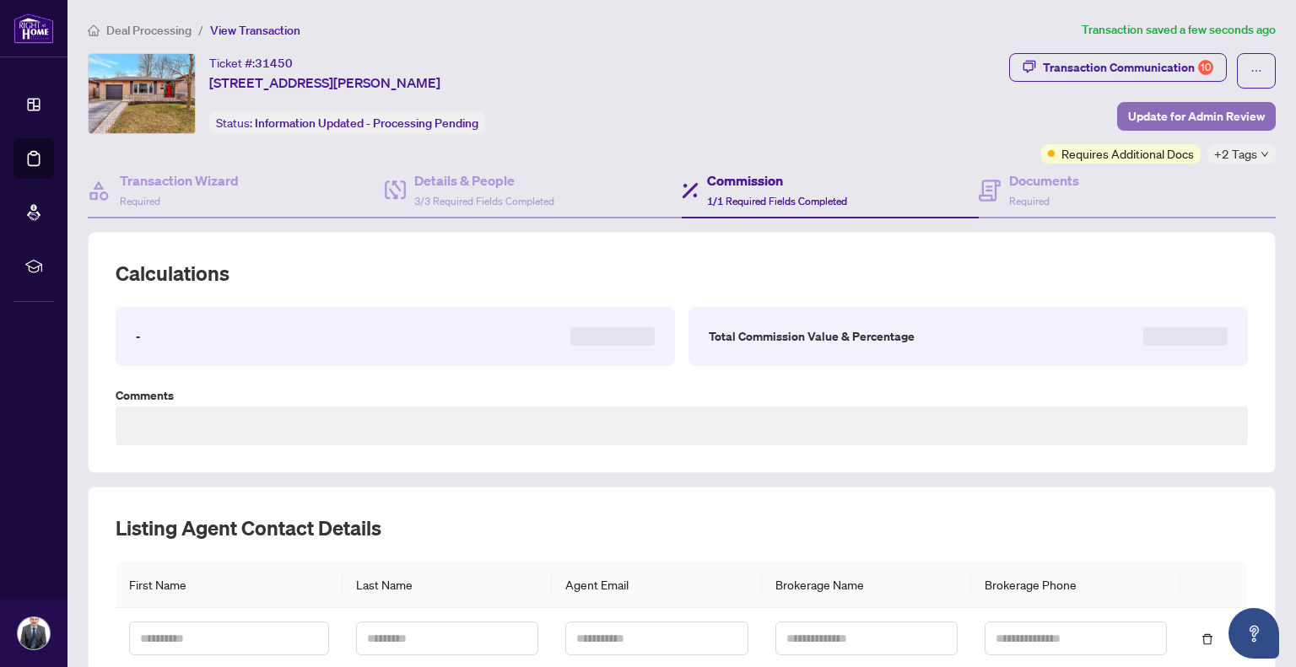
click at [1212, 115] on span "Update for Admin Review" at bounding box center [1196, 116] width 137 height 27
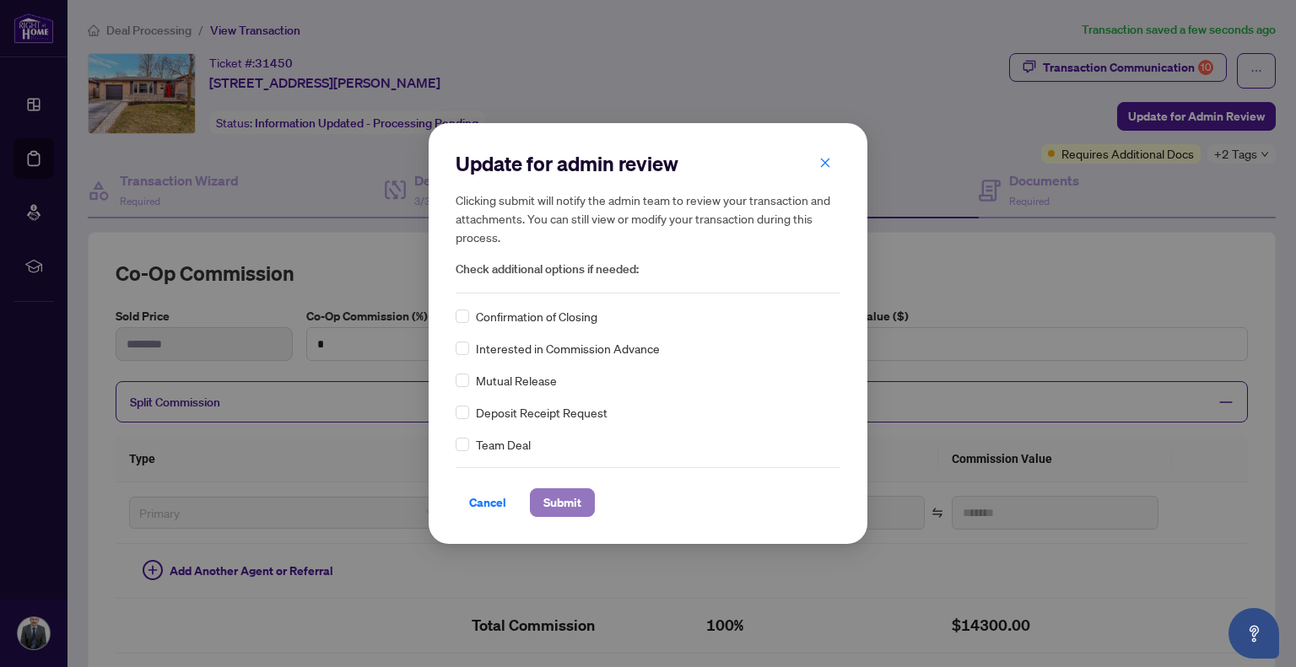
click at [556, 493] on span "Submit" at bounding box center [562, 502] width 38 height 27
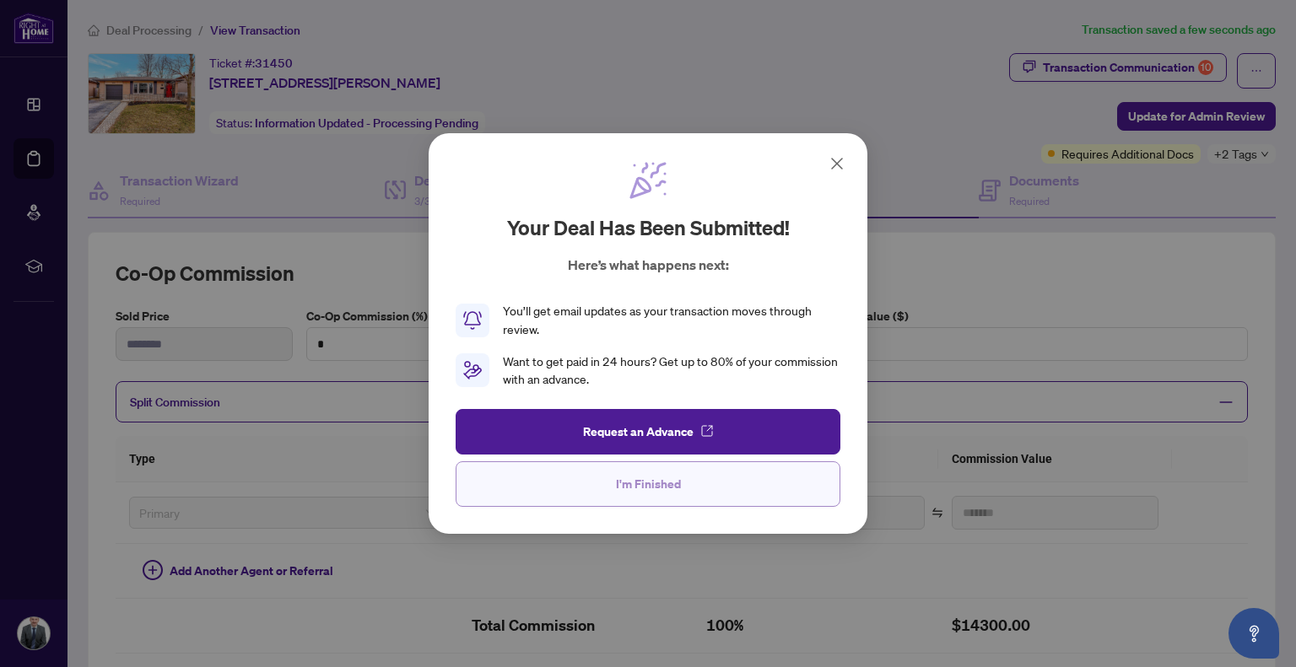
click at [614, 479] on button "I'm Finished" at bounding box center [648, 485] width 385 height 46
